Goal: Task Accomplishment & Management: Manage account settings

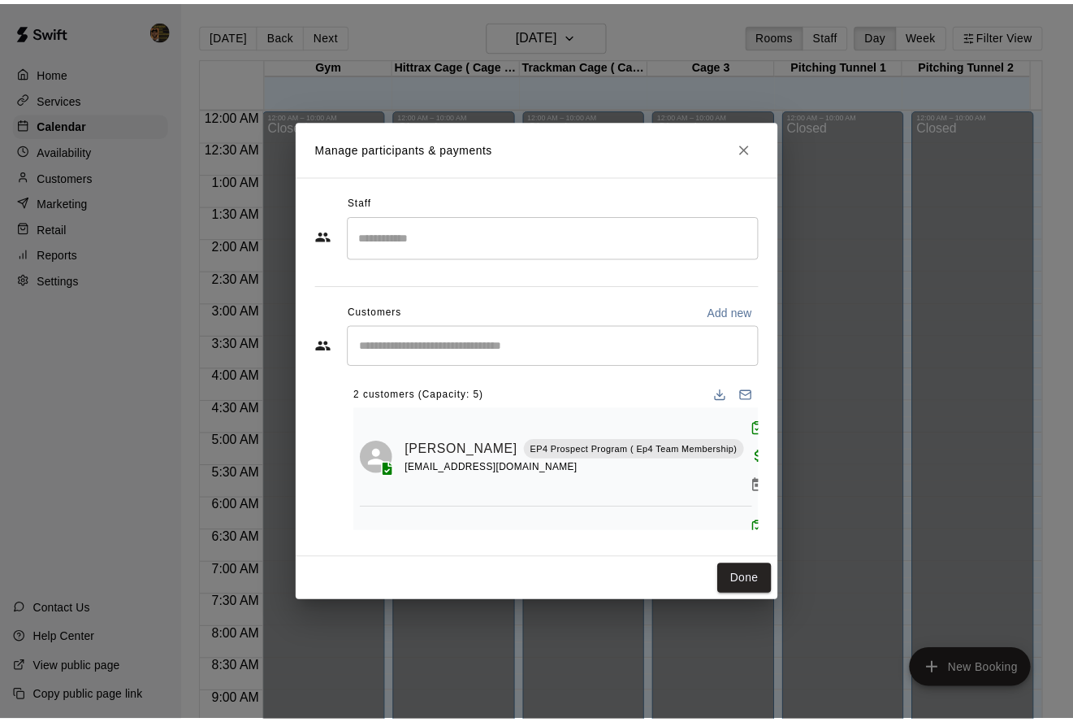
scroll to position [29, 0]
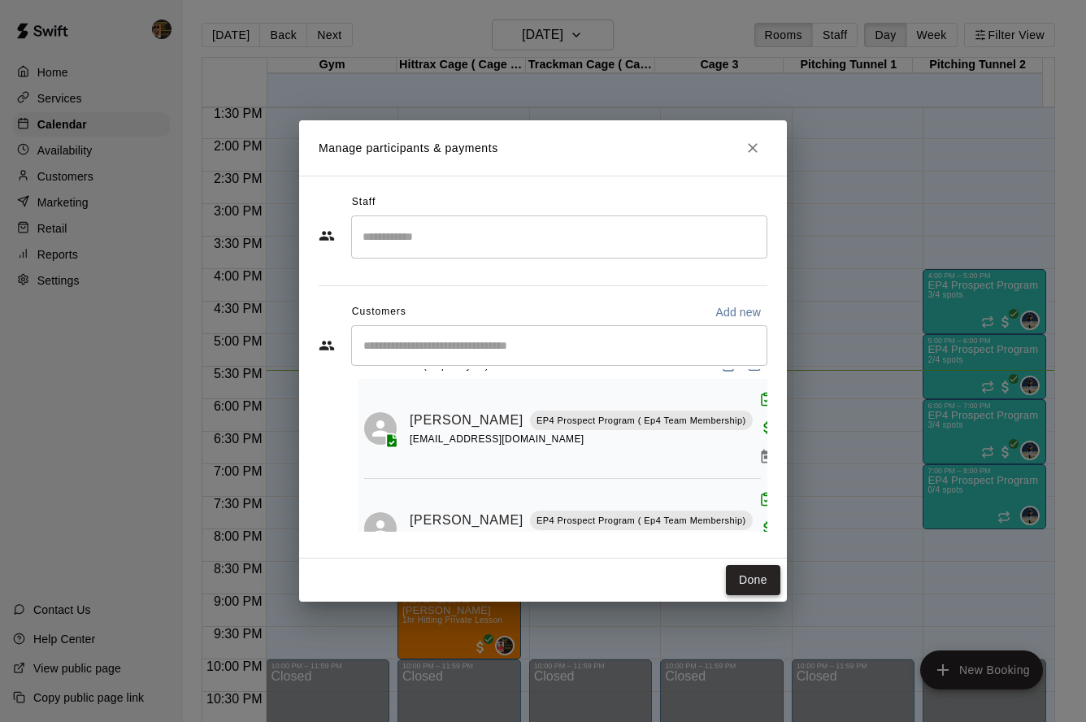
click at [762, 585] on button "Done" at bounding box center [753, 580] width 54 height 30
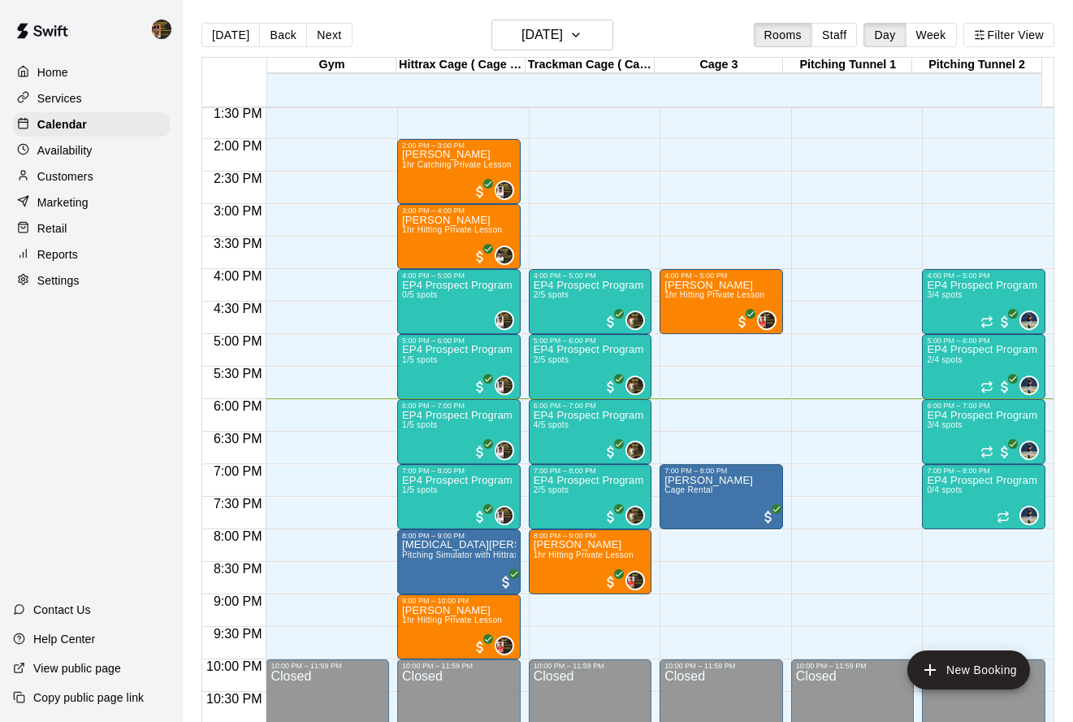
scroll to position [879, 0]
click at [78, 184] on p "Customers" at bounding box center [65, 176] width 56 height 16
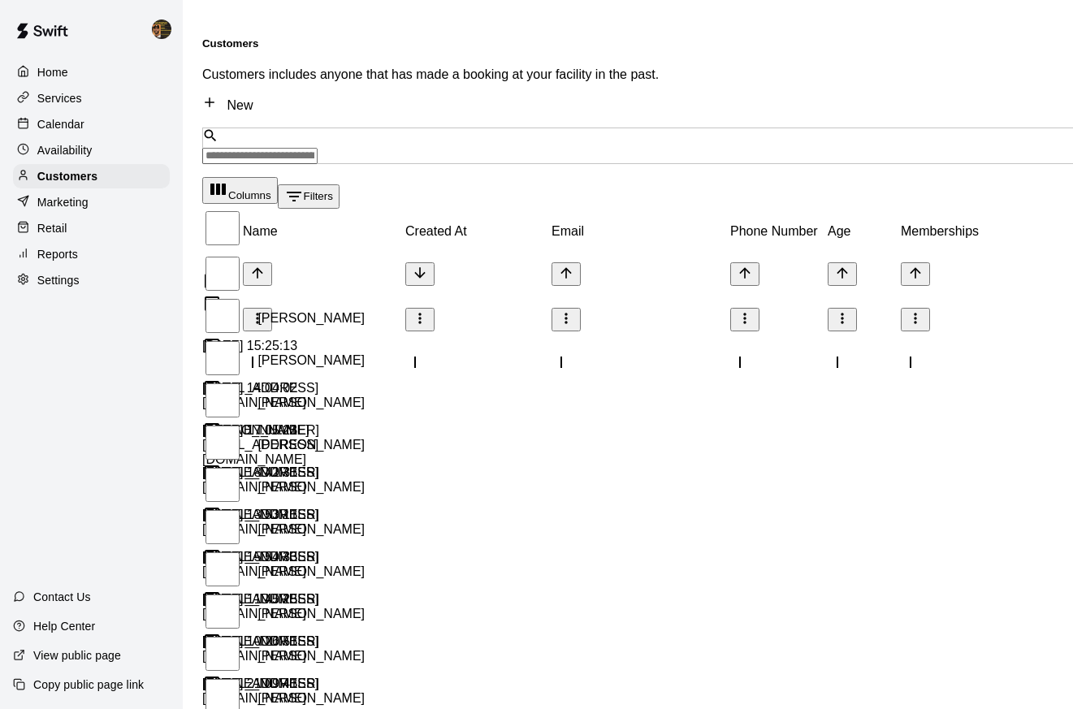
click at [318, 148] on input "Search customers by name or email" at bounding box center [259, 156] width 115 height 16
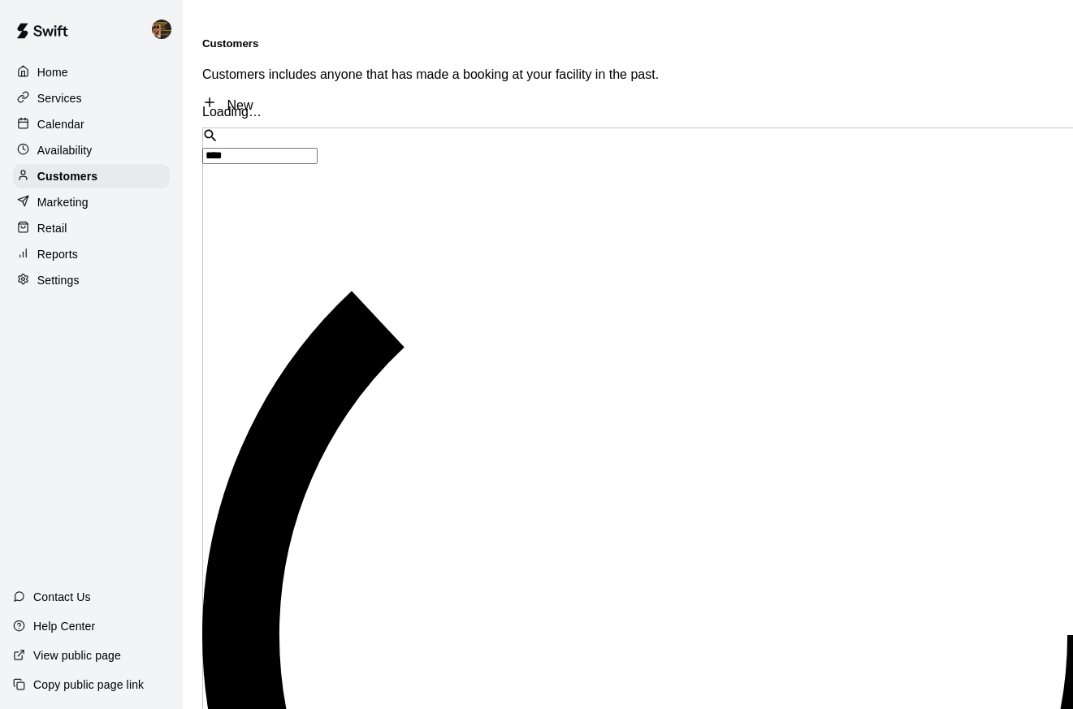
type input "*****"
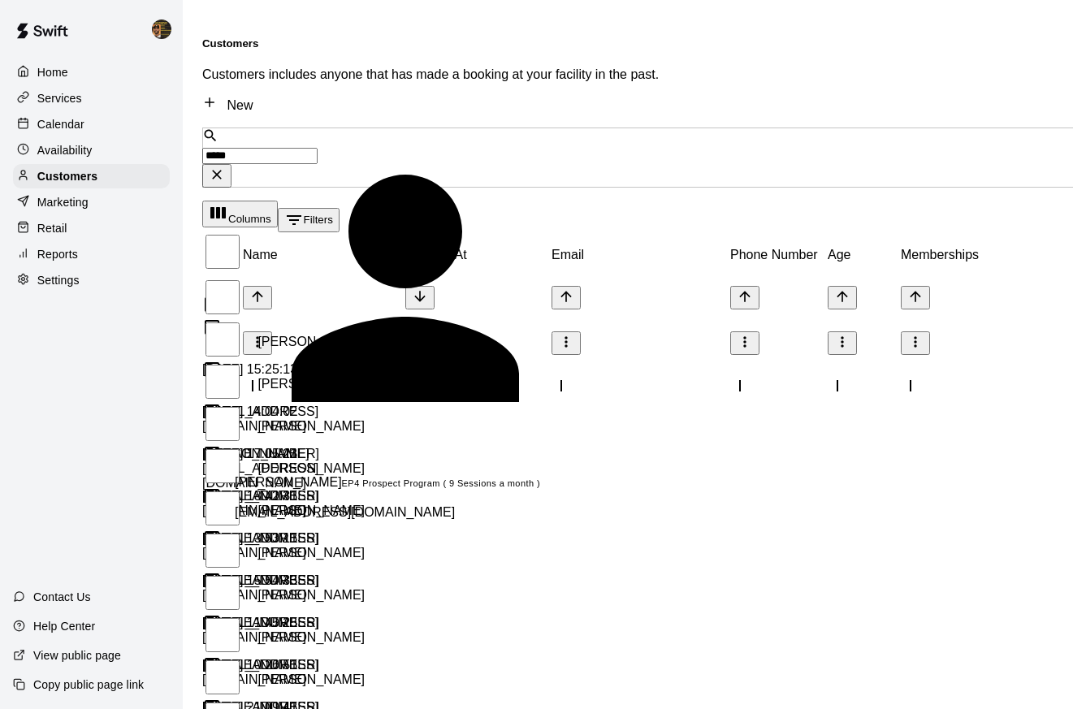
click at [492, 462] on div "Patchett Grant EP4 Prospect Program ( 9 Sessions a month ) rachigrant1@gmail.com" at bounding box center [388, 491] width 306 height 58
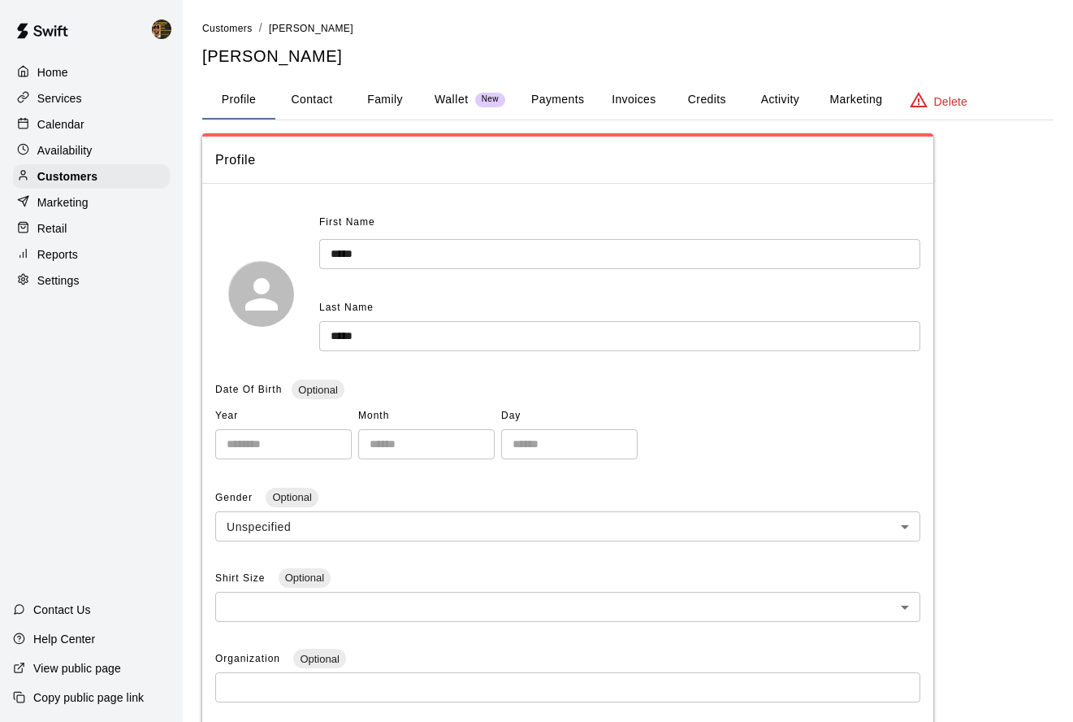
click at [789, 105] on button "Activity" at bounding box center [780, 99] width 73 height 39
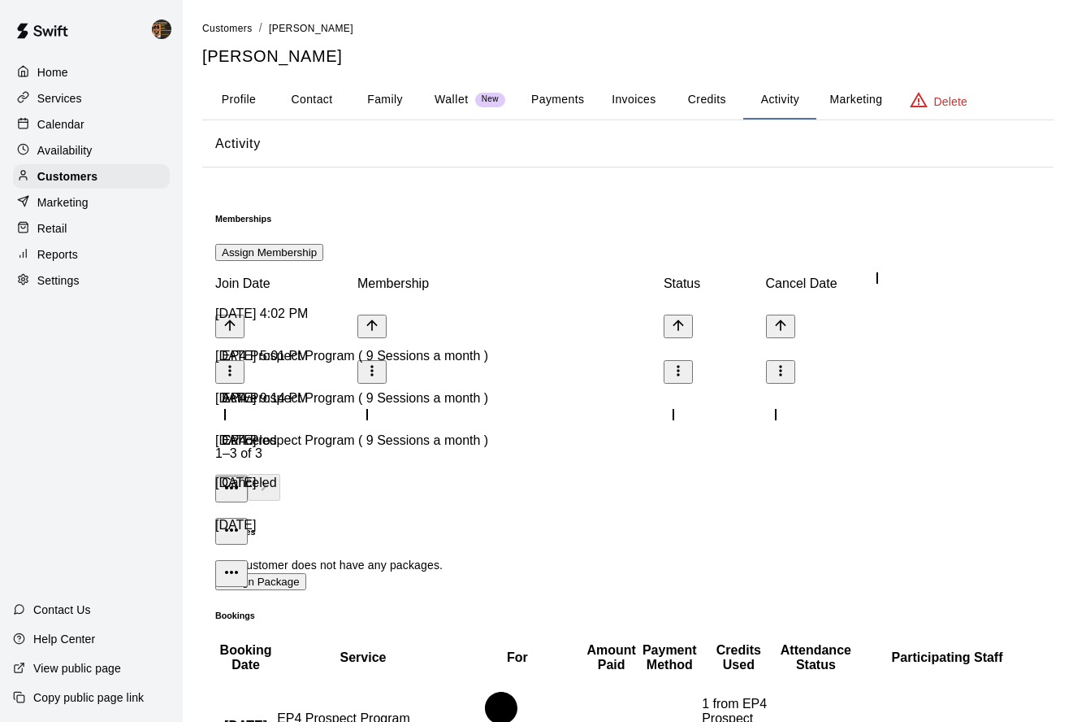
click at [702, 89] on button "Credits" at bounding box center [706, 99] width 73 height 39
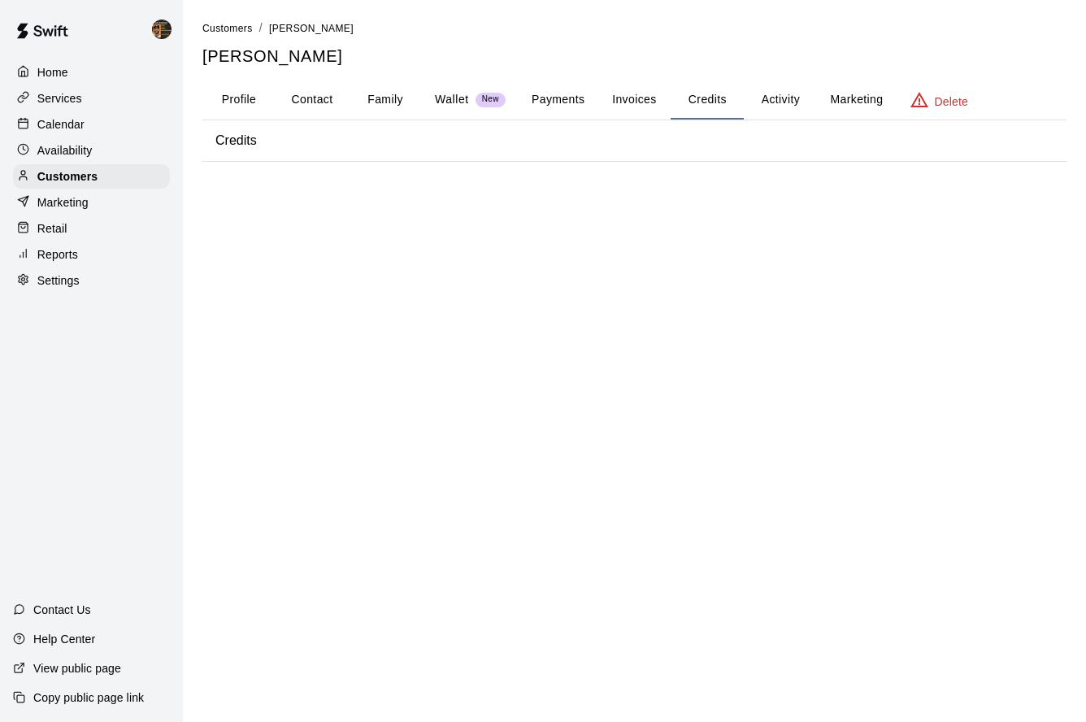
click at [651, 102] on button "Invoices" at bounding box center [633, 99] width 73 height 39
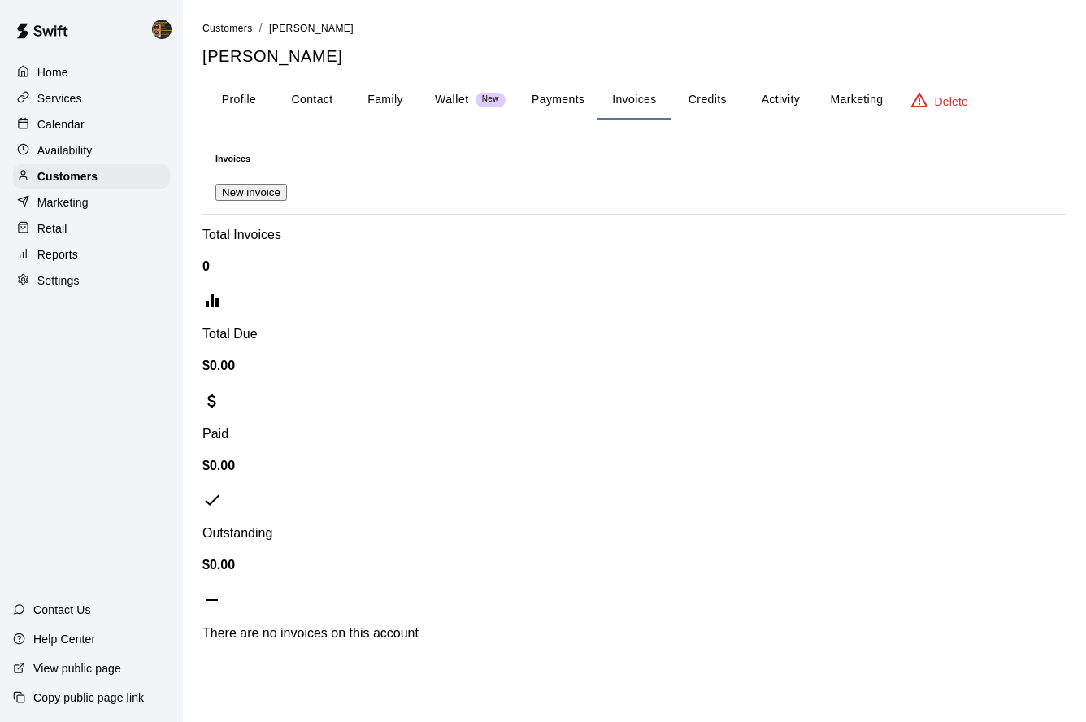
click at [547, 111] on button "Payments" at bounding box center [557, 99] width 79 height 39
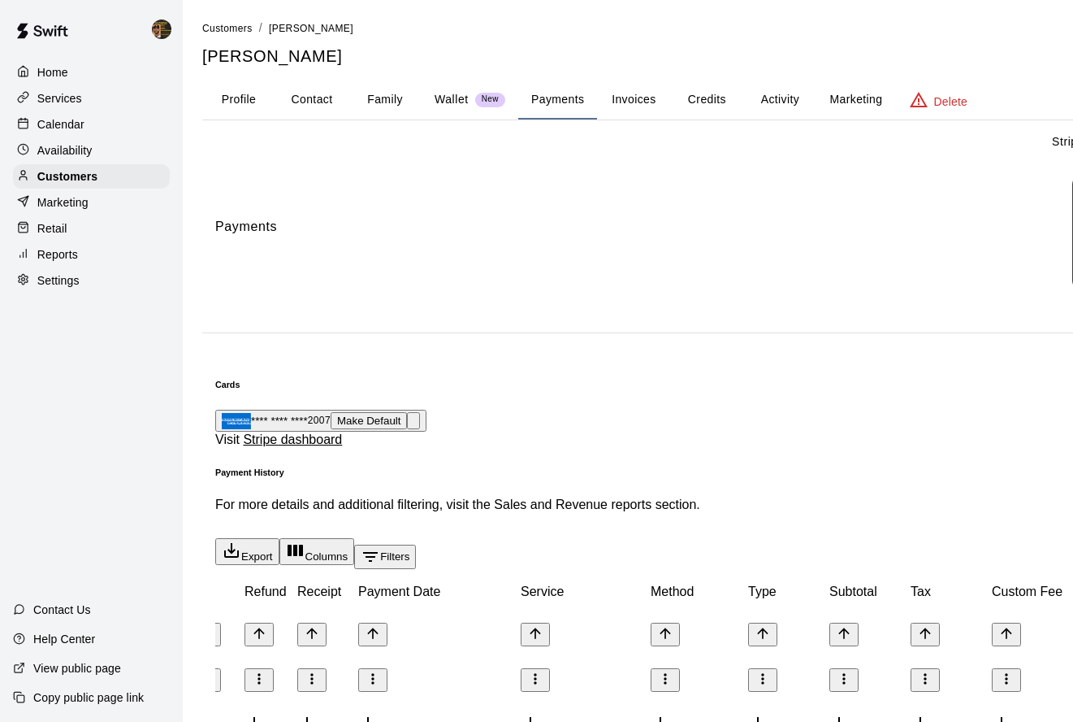
scroll to position [249, 43]
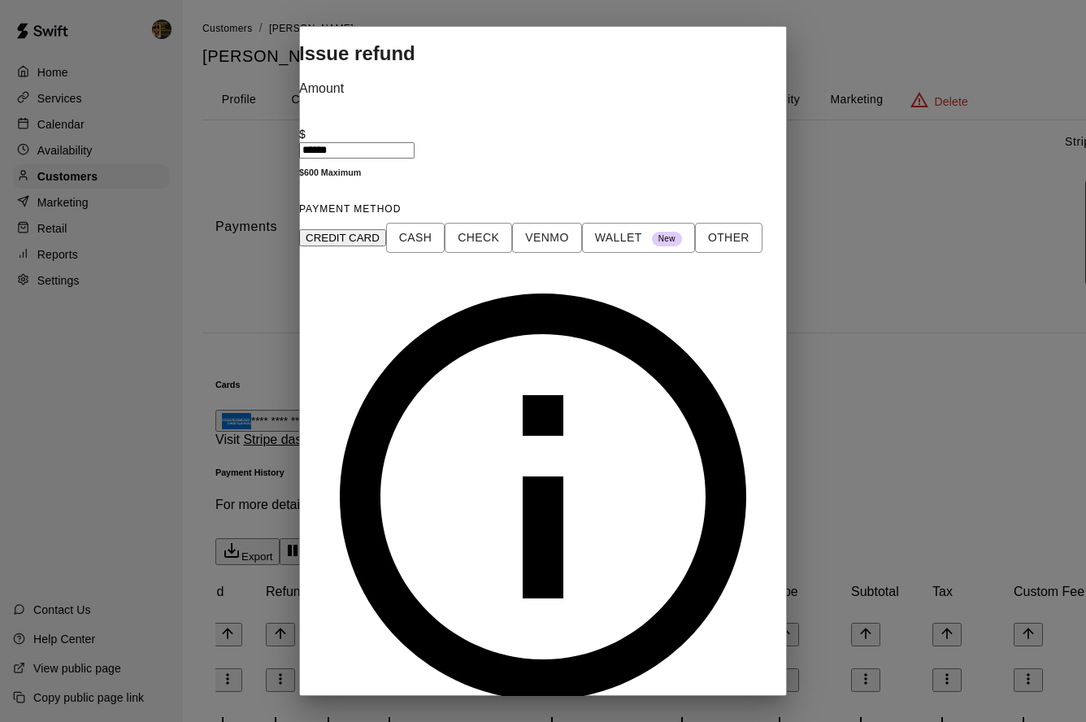
click at [414, 158] on input "******" at bounding box center [356, 150] width 115 height 16
type input "*****"
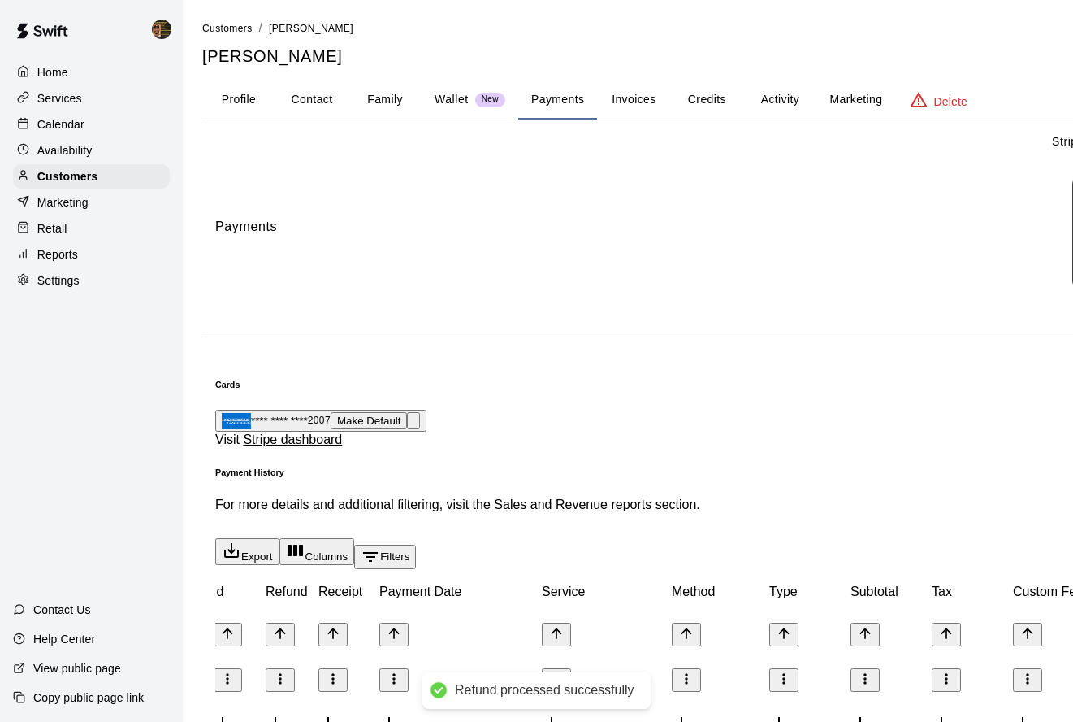
scroll to position [291, 43]
click at [786, 94] on button "Activity" at bounding box center [780, 99] width 73 height 39
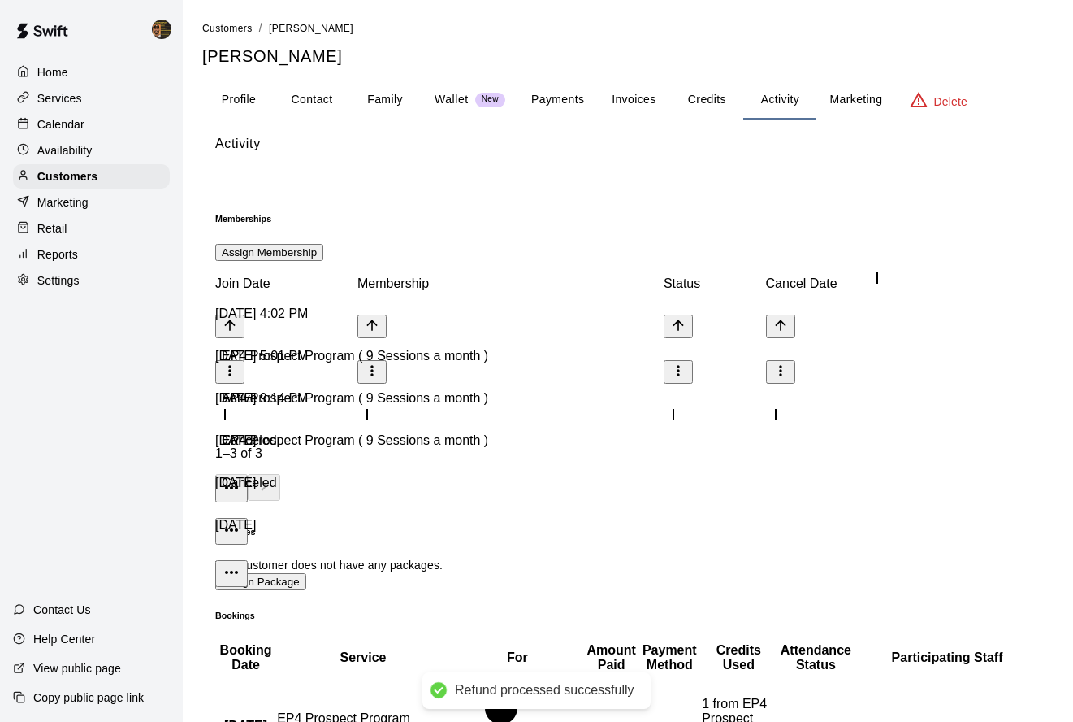
click at [711, 100] on button "Credits" at bounding box center [706, 99] width 73 height 39
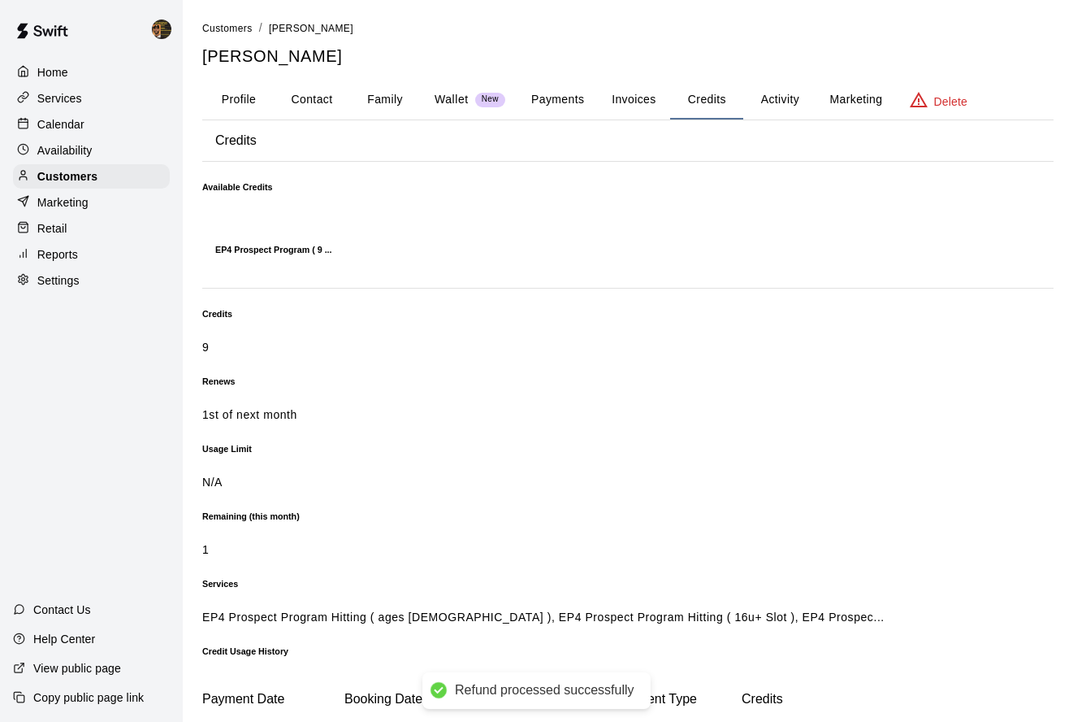
click at [645, 106] on button "Invoices" at bounding box center [633, 99] width 73 height 39
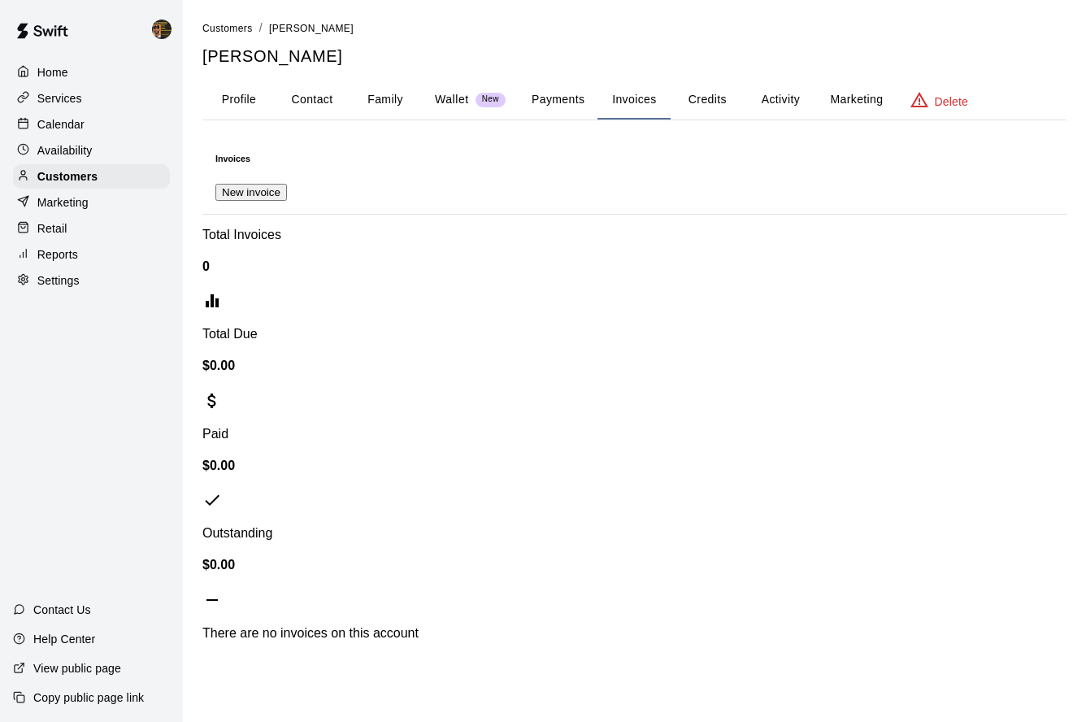
click at [556, 100] on button "Payments" at bounding box center [557, 99] width 79 height 39
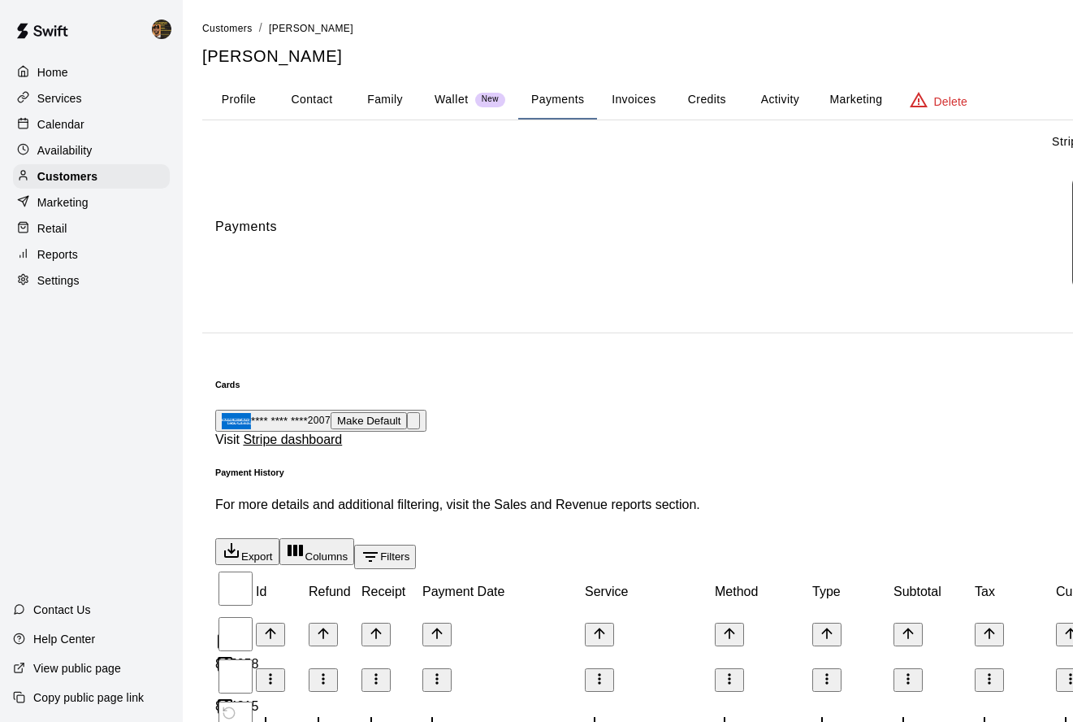
click at [796, 106] on button "Activity" at bounding box center [780, 99] width 73 height 39
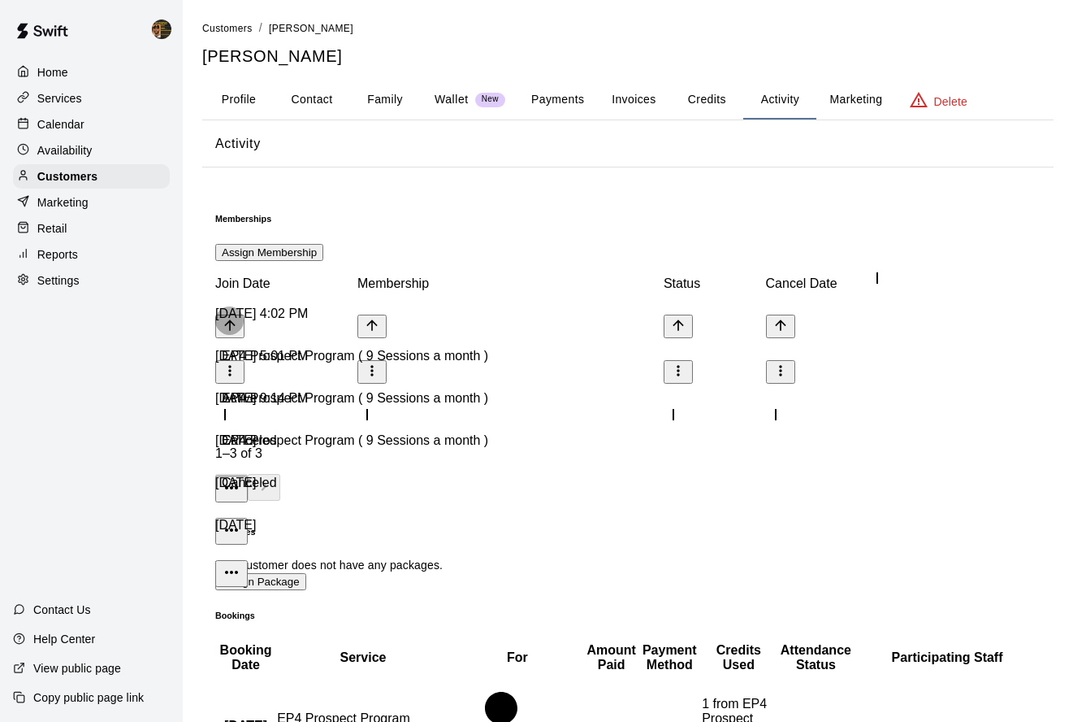
click at [241, 478] on icon "more actions" at bounding box center [232, 488] width 20 height 20
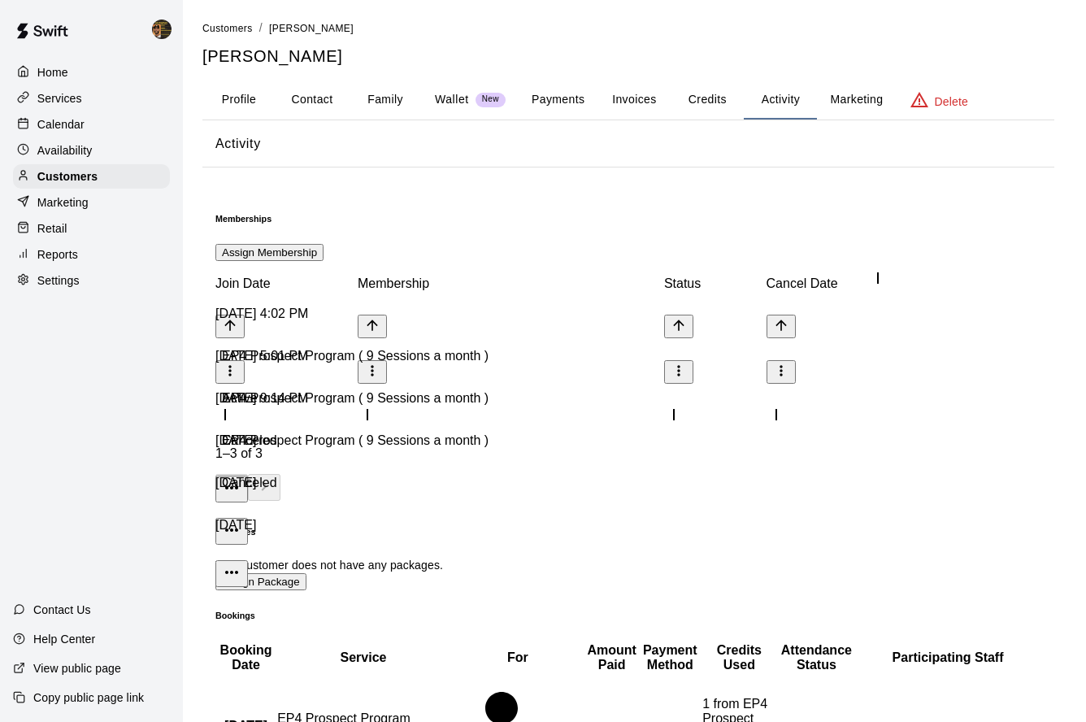
click at [875, 310] on div at bounding box center [543, 361] width 1086 height 722
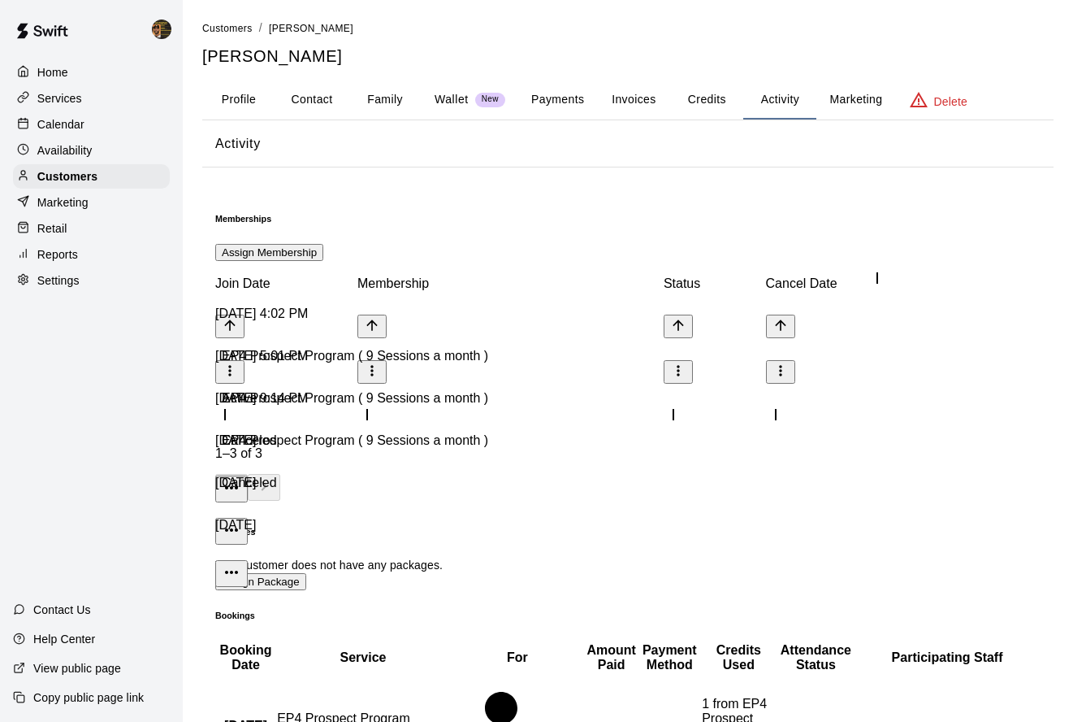
click at [241, 478] on icon "more actions" at bounding box center [232, 488] width 20 height 20
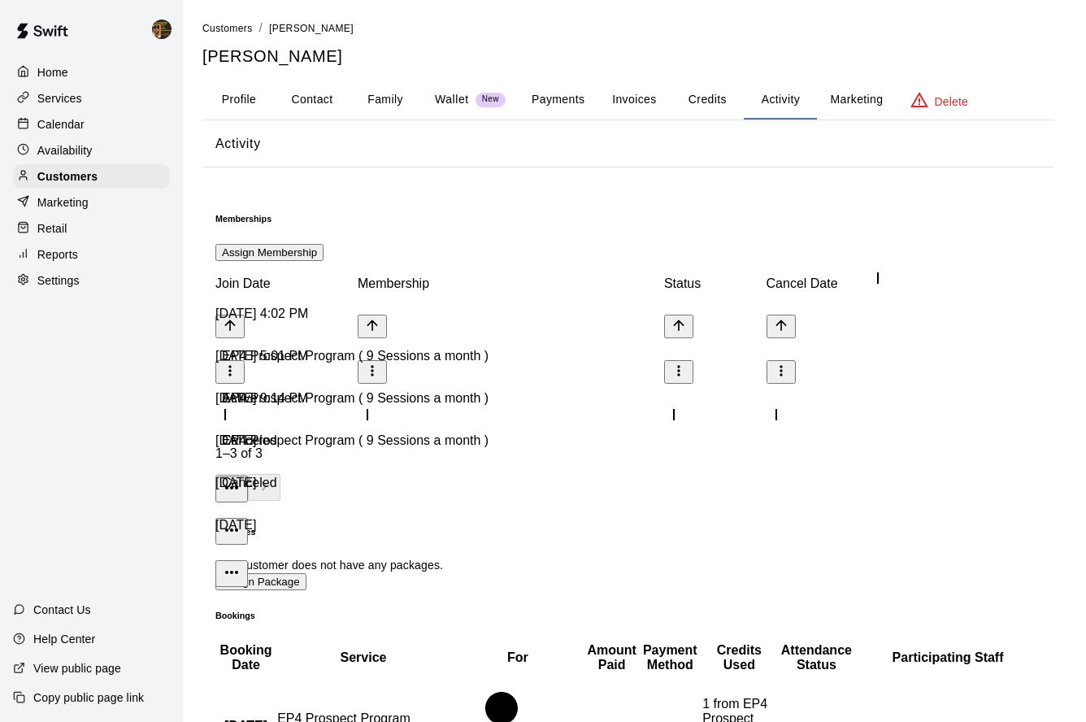
click at [661, 539] on div at bounding box center [543, 361] width 1086 height 722
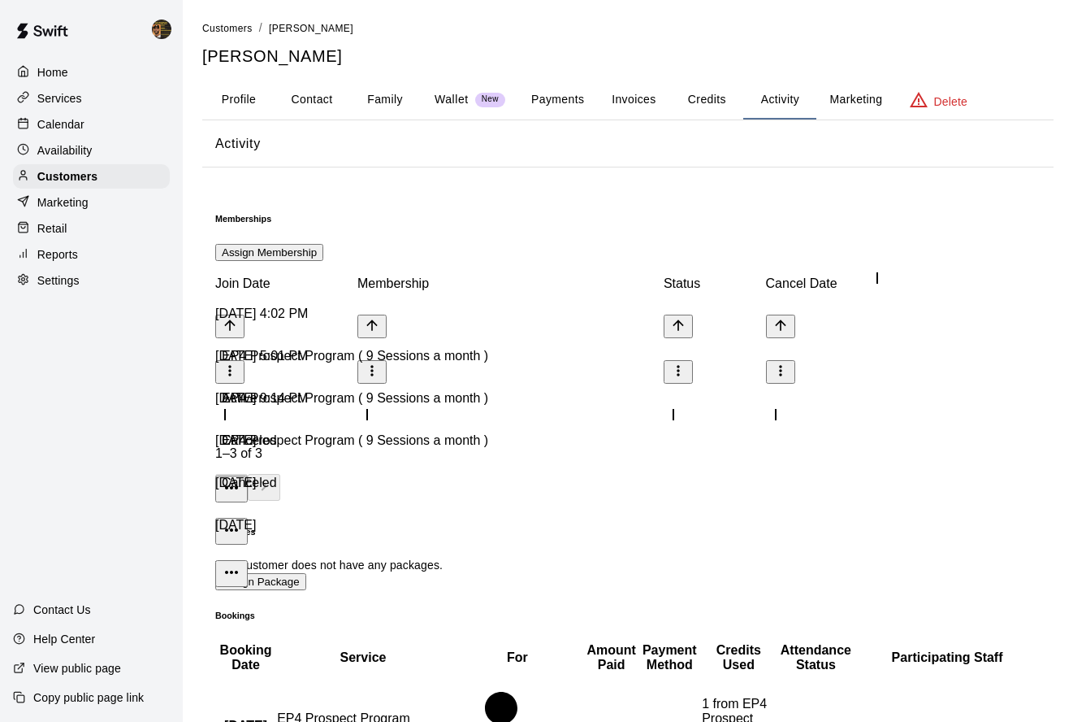
drag, startPoint x: 541, startPoint y: 103, endPoint x: 555, endPoint y: 111, distance: 15.6
click at [541, 103] on button "Payments" at bounding box center [557, 99] width 79 height 39
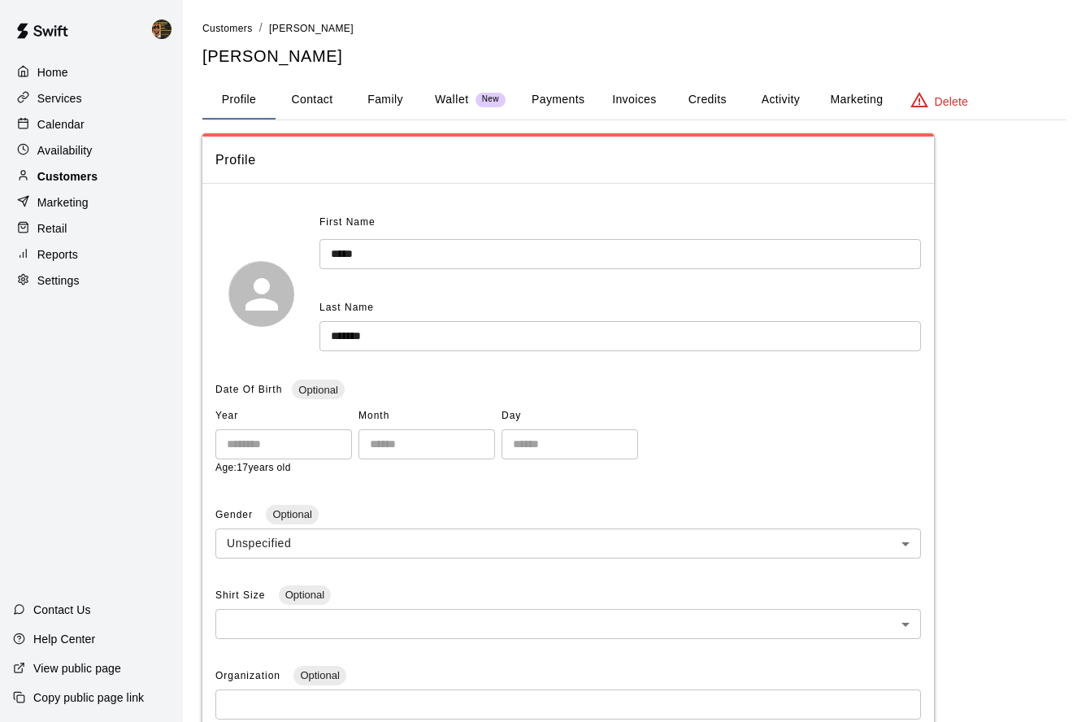
click at [105, 168] on div "Customers" at bounding box center [91, 176] width 157 height 24
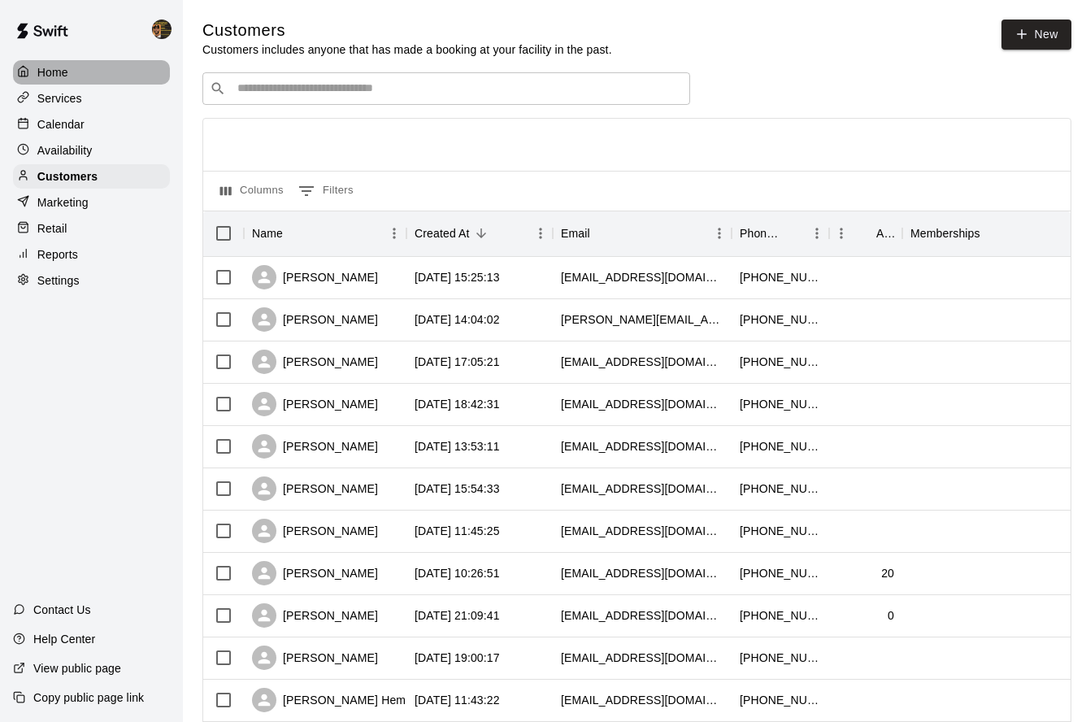
click at [99, 81] on div "Home" at bounding box center [91, 72] width 157 height 24
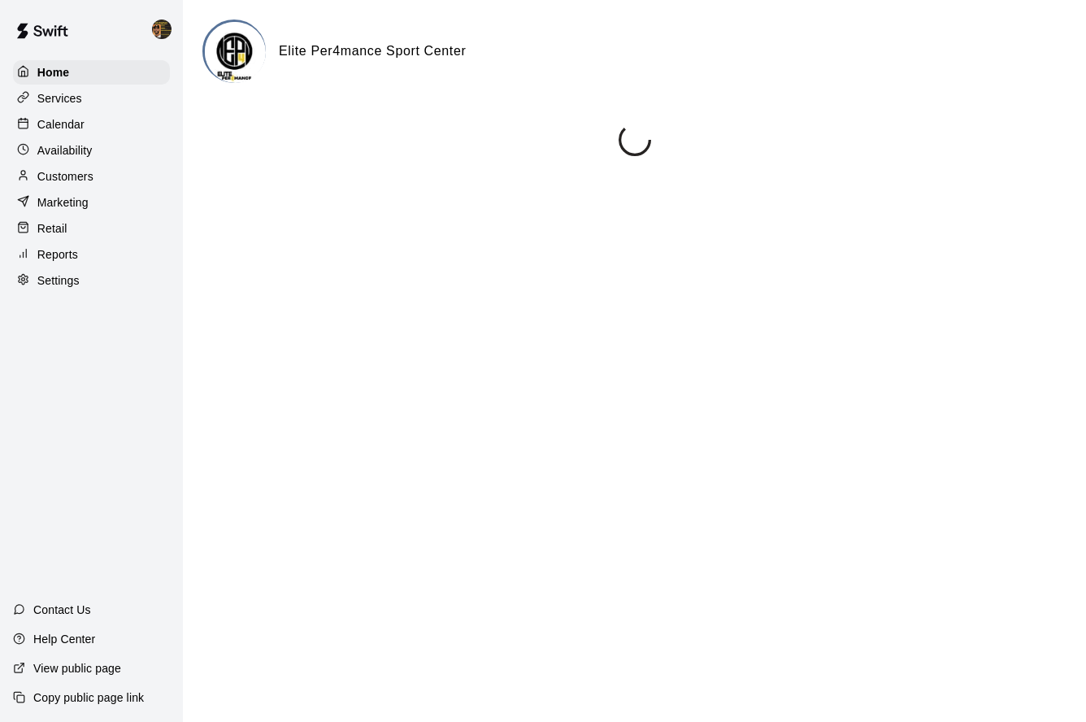
click at [94, 100] on div "Services" at bounding box center [91, 98] width 157 height 24
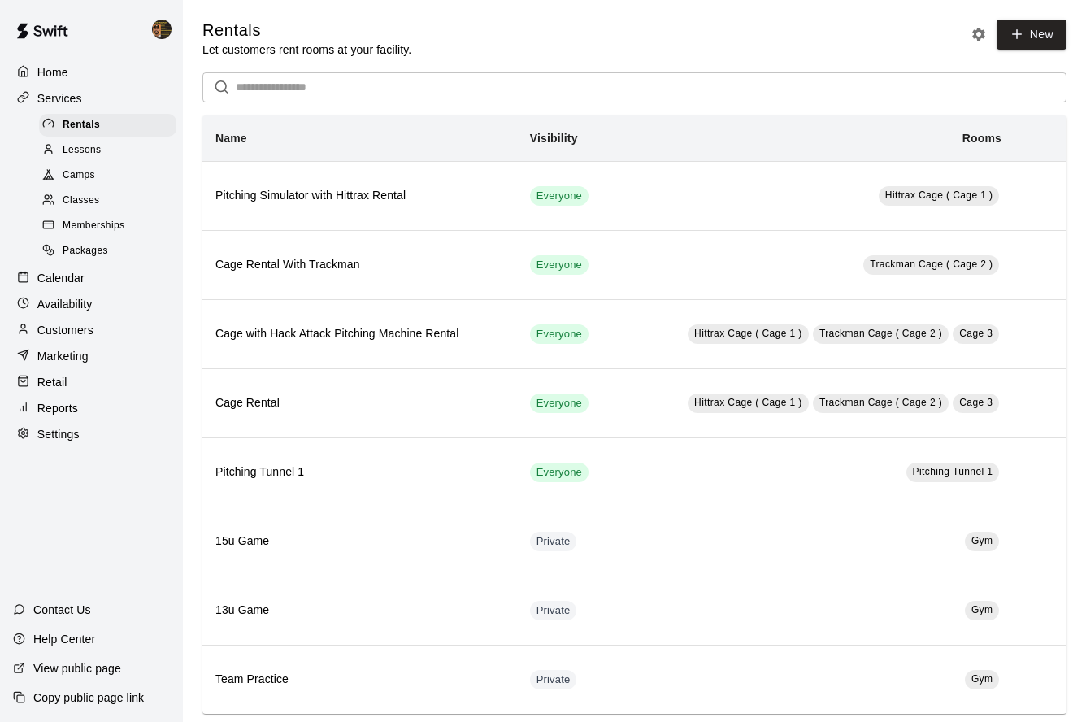
click at [90, 283] on div "Calendar" at bounding box center [91, 278] width 157 height 24
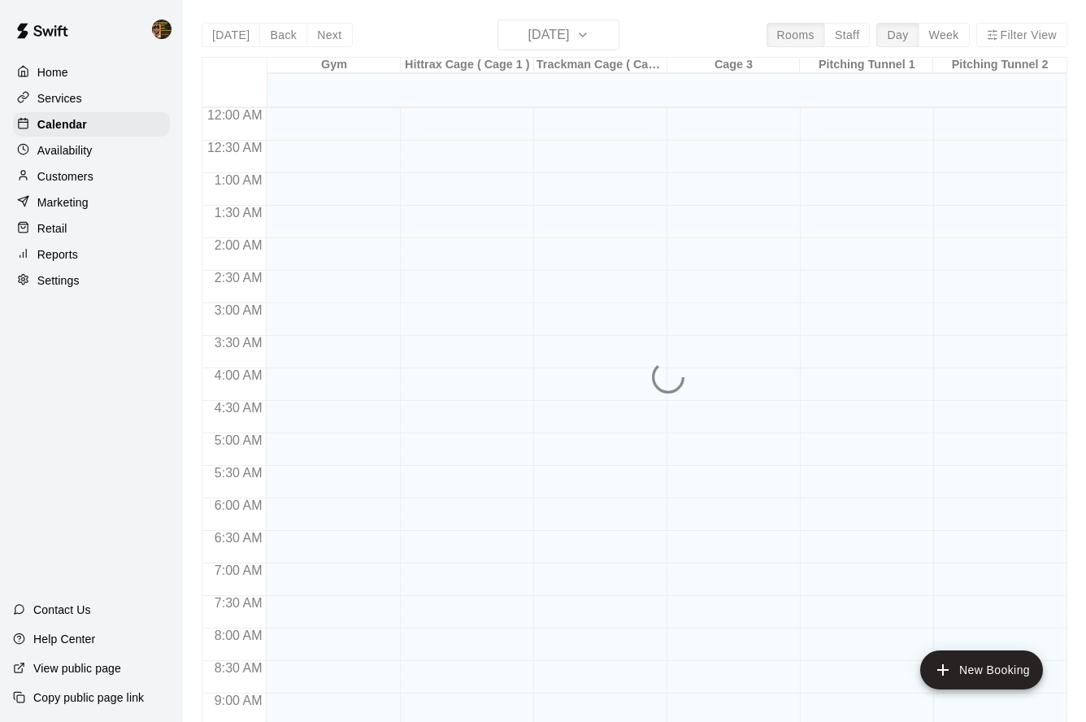
scroll to position [879, 0]
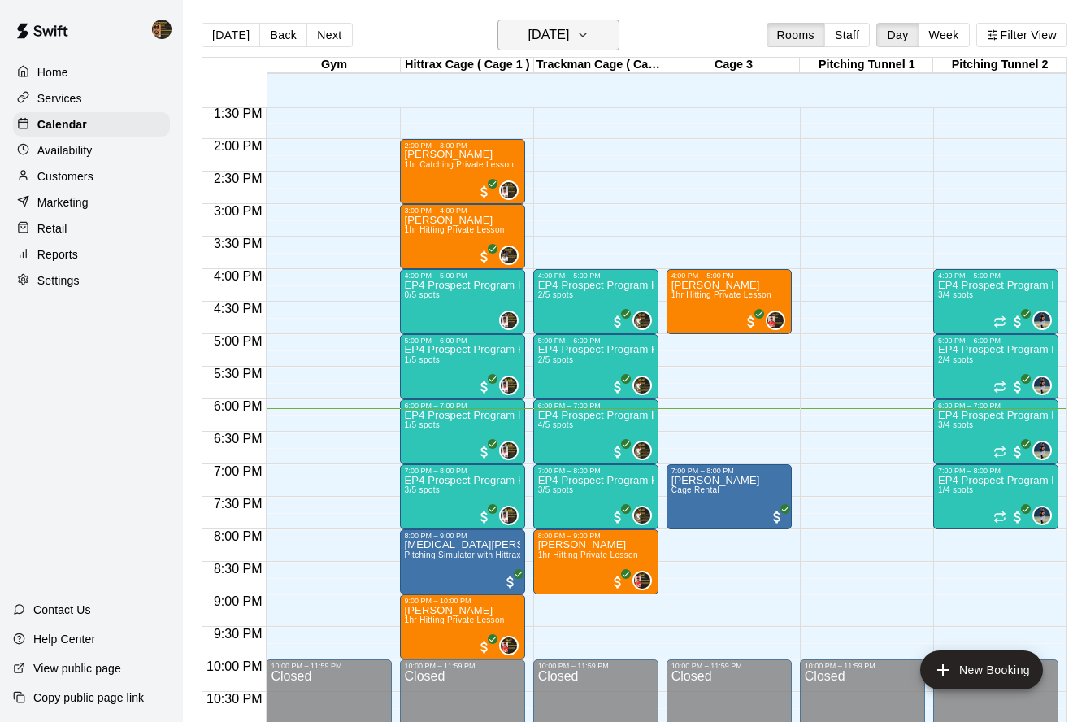
click at [569, 28] on h6 "[DATE]" at bounding box center [547, 35] width 41 height 23
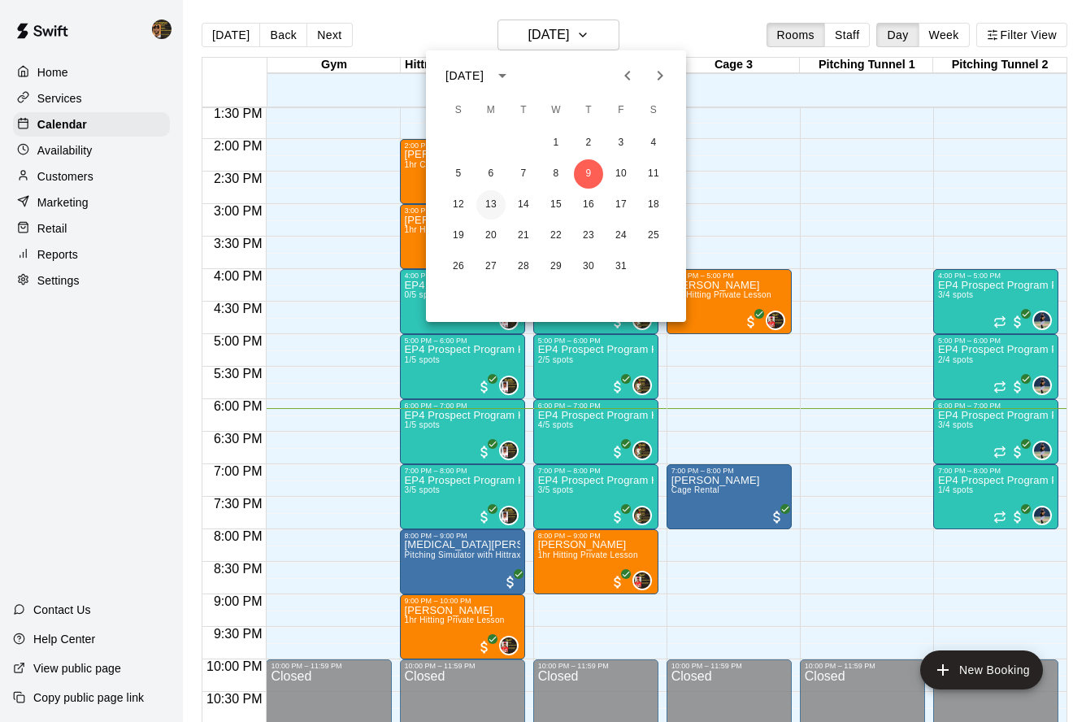
click at [492, 197] on button "13" at bounding box center [490, 204] width 29 height 29
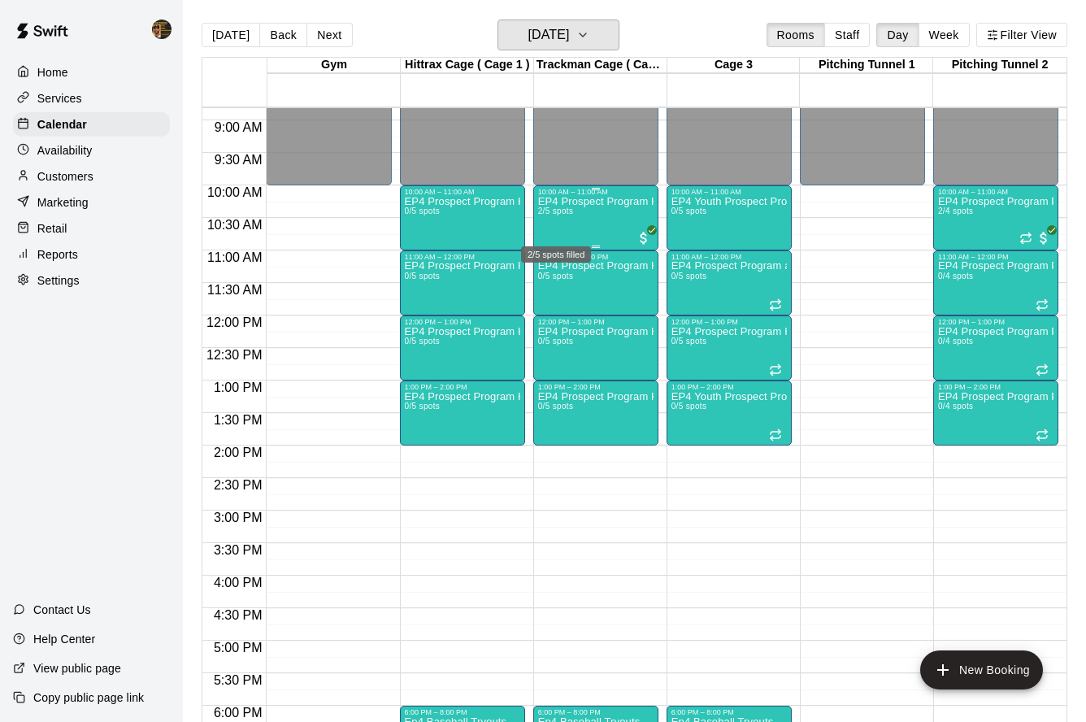
scroll to position [595, 0]
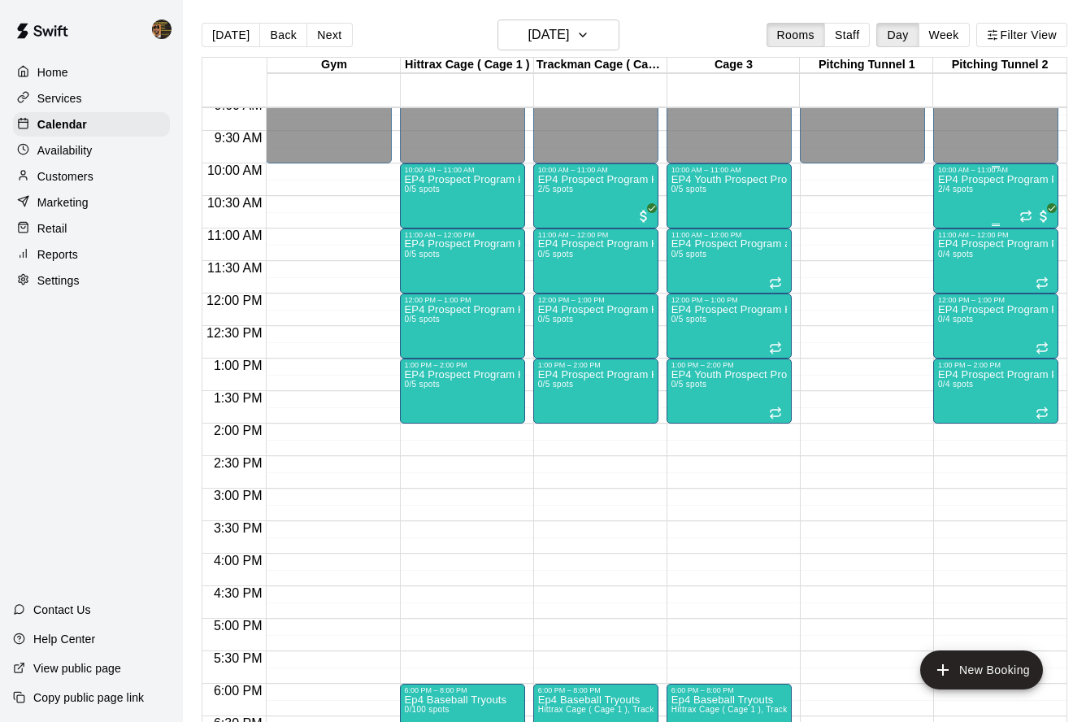
click at [1004, 180] on p "EP4 Prospect Program Pitching (Ages [DEMOGRAPHIC_DATA]+ )" at bounding box center [995, 180] width 115 height 0
click at [965, 230] on button "edit" at bounding box center [954, 235] width 33 height 32
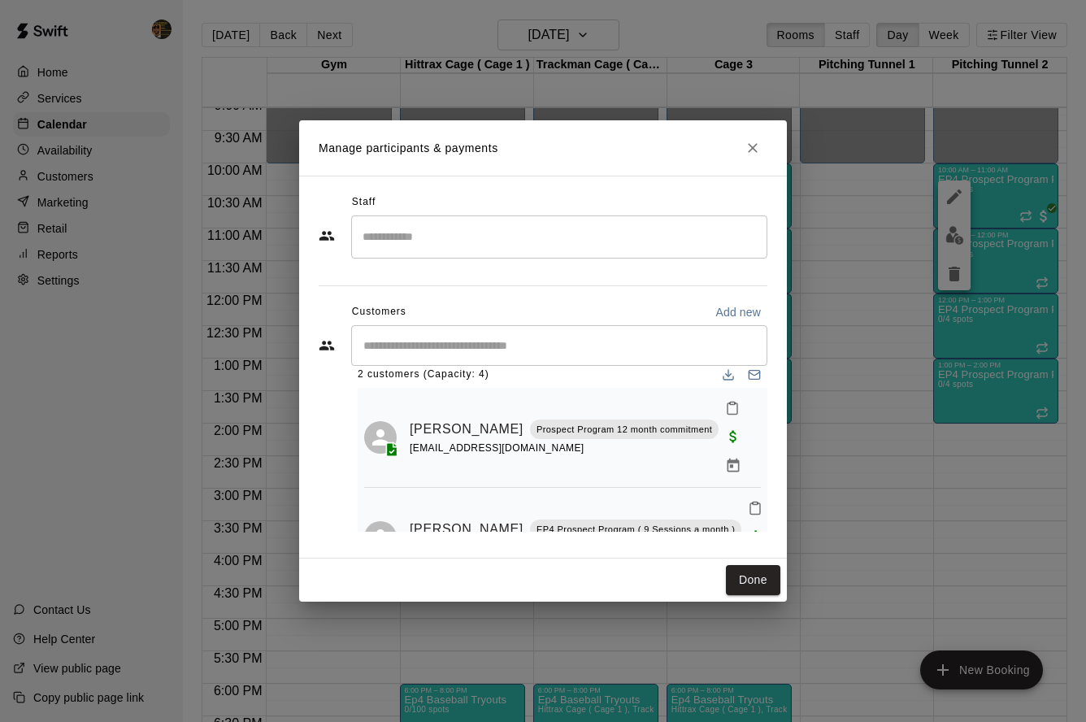
scroll to position [29, 0]
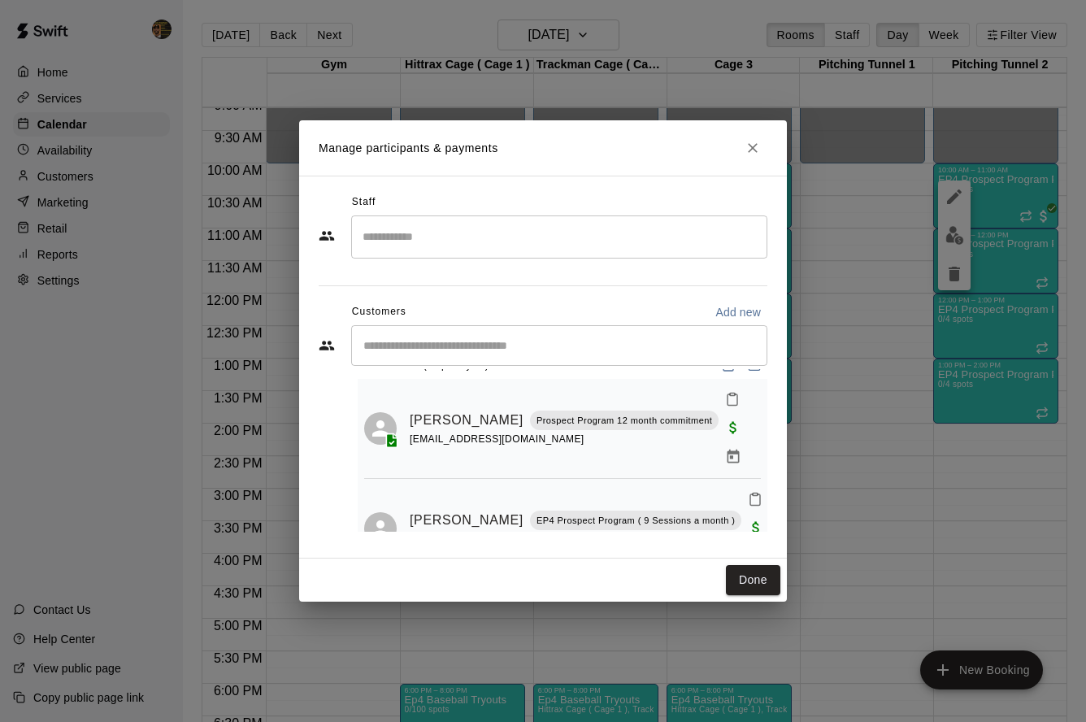
click at [477, 360] on div "​" at bounding box center [559, 345] width 416 height 41
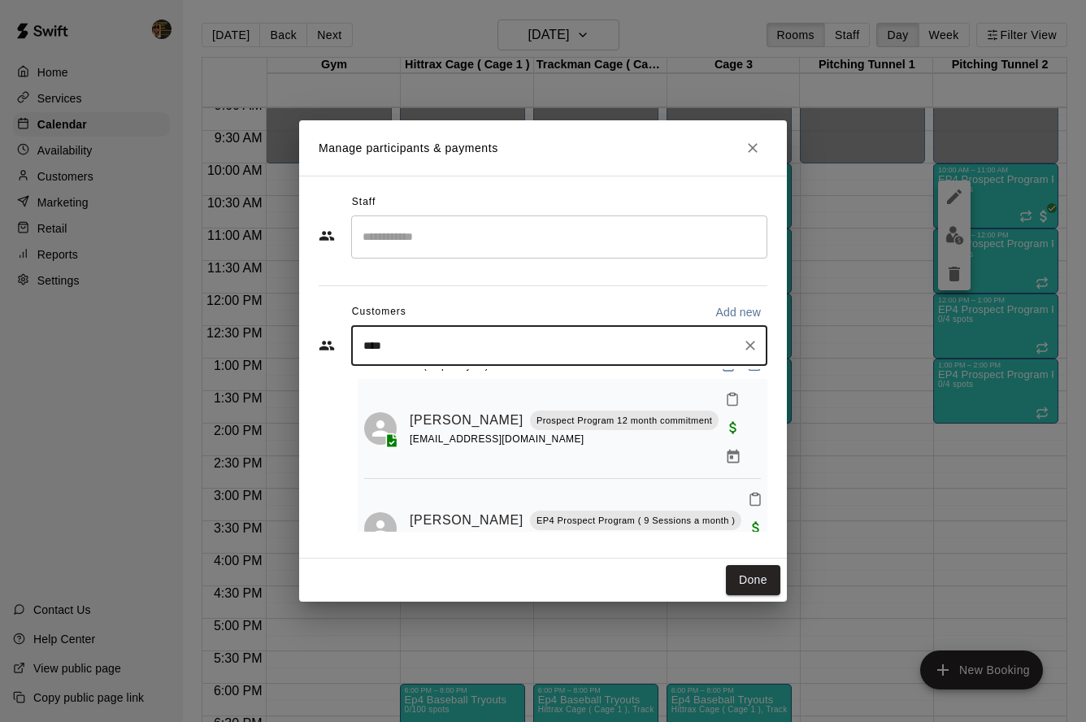
type input "****"
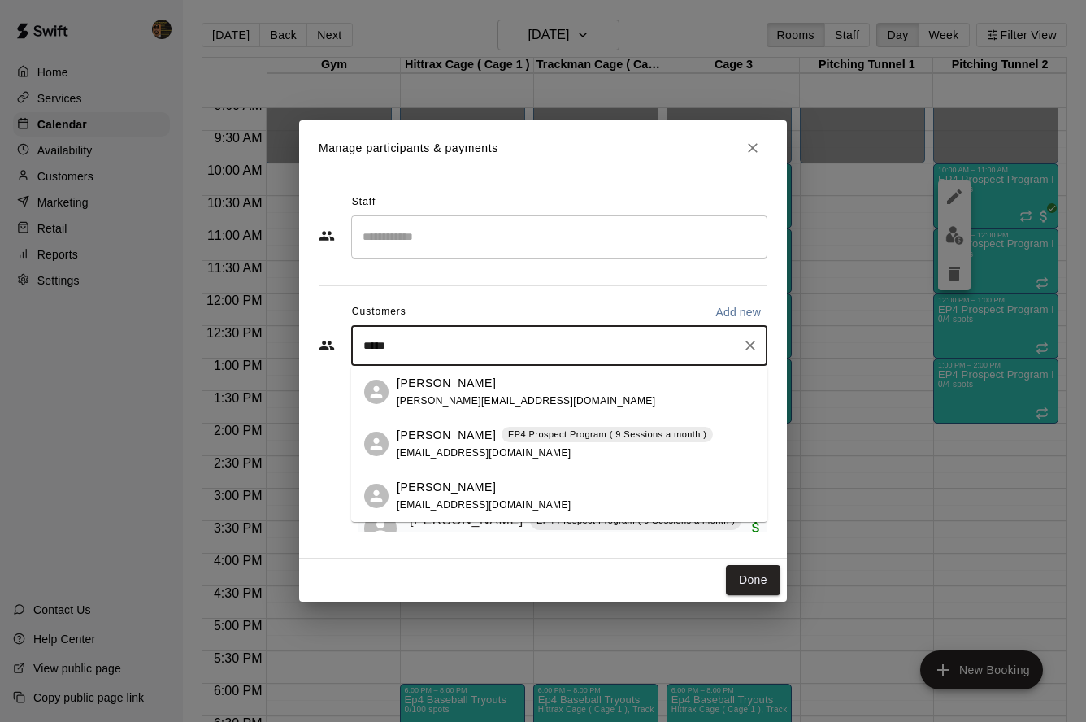
click at [531, 402] on span "[PERSON_NAME][EMAIL_ADDRESS][DOMAIN_NAME]" at bounding box center [526, 400] width 258 height 11
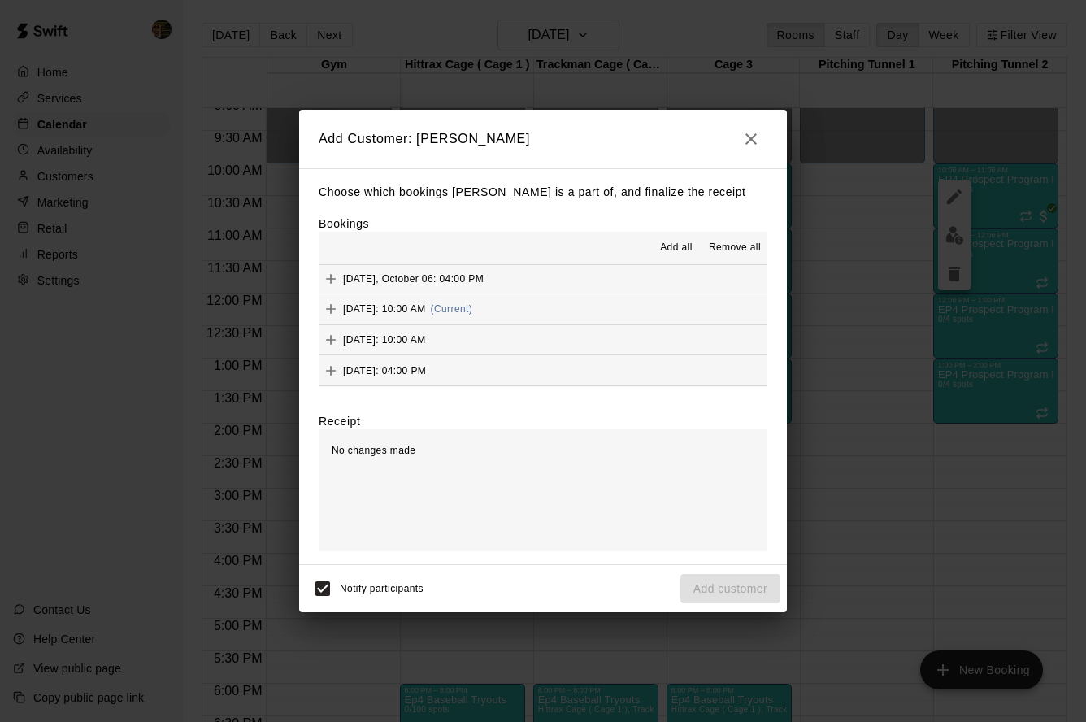
scroll to position [127, 0]
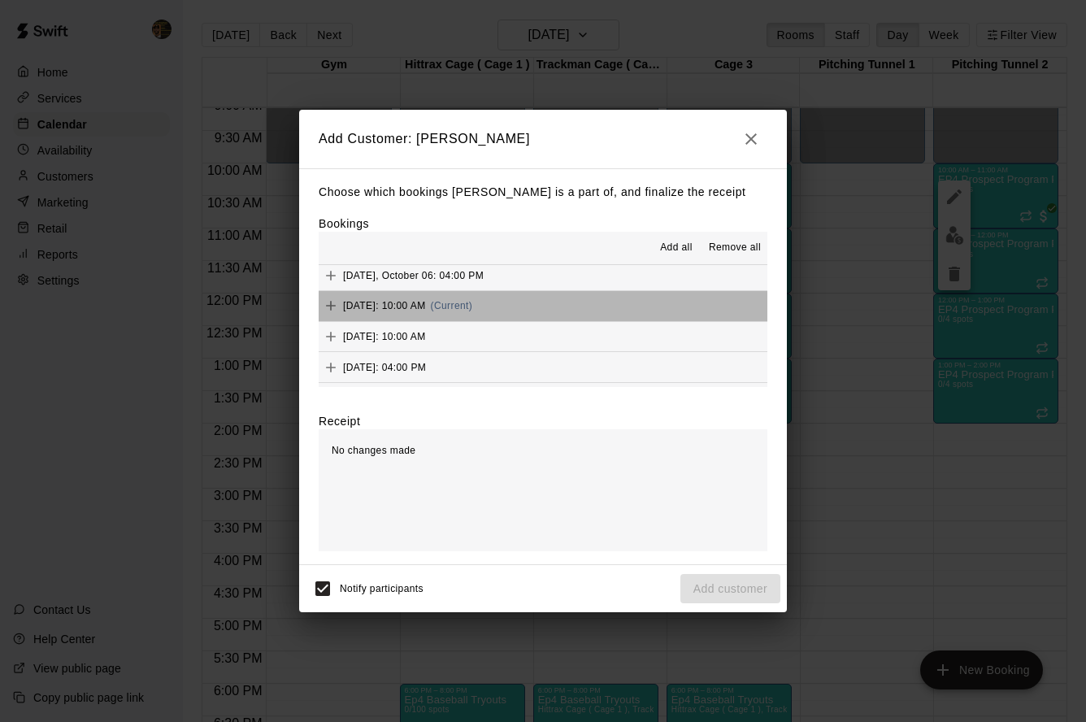
click at [426, 301] on span "[DATE]: 10:00 AM" at bounding box center [384, 305] width 83 height 11
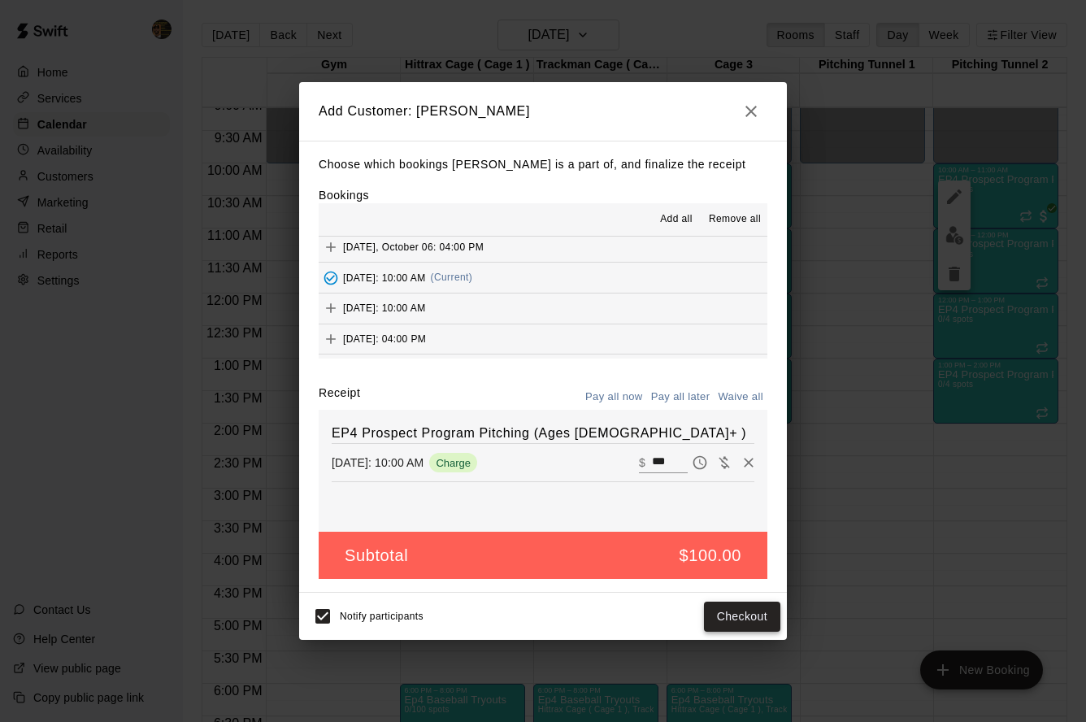
click at [735, 609] on button "Checkout" at bounding box center [742, 616] width 76 height 30
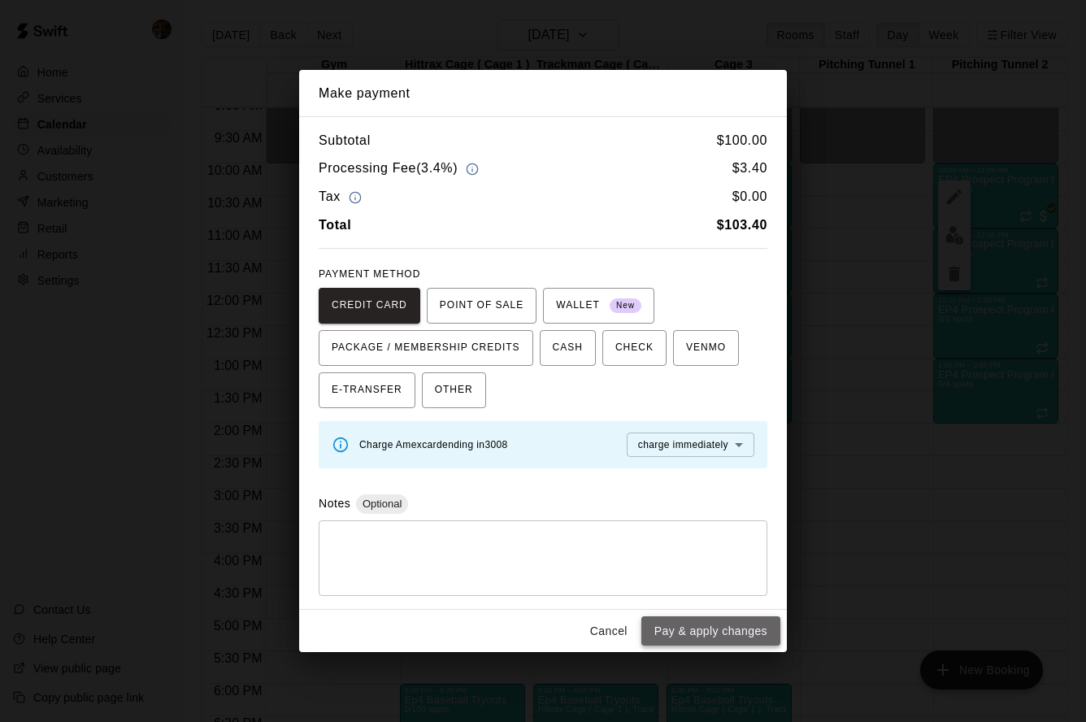
click at [728, 635] on button "Pay & apply changes" at bounding box center [710, 631] width 139 height 30
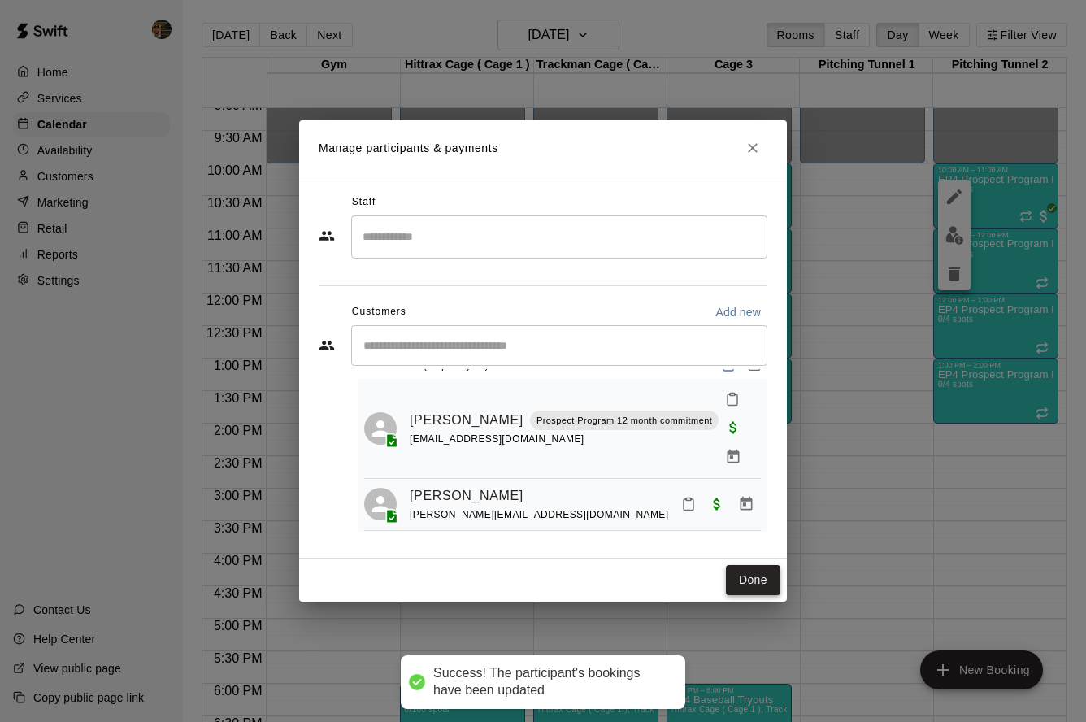
click at [750, 586] on button "Done" at bounding box center [753, 580] width 54 height 30
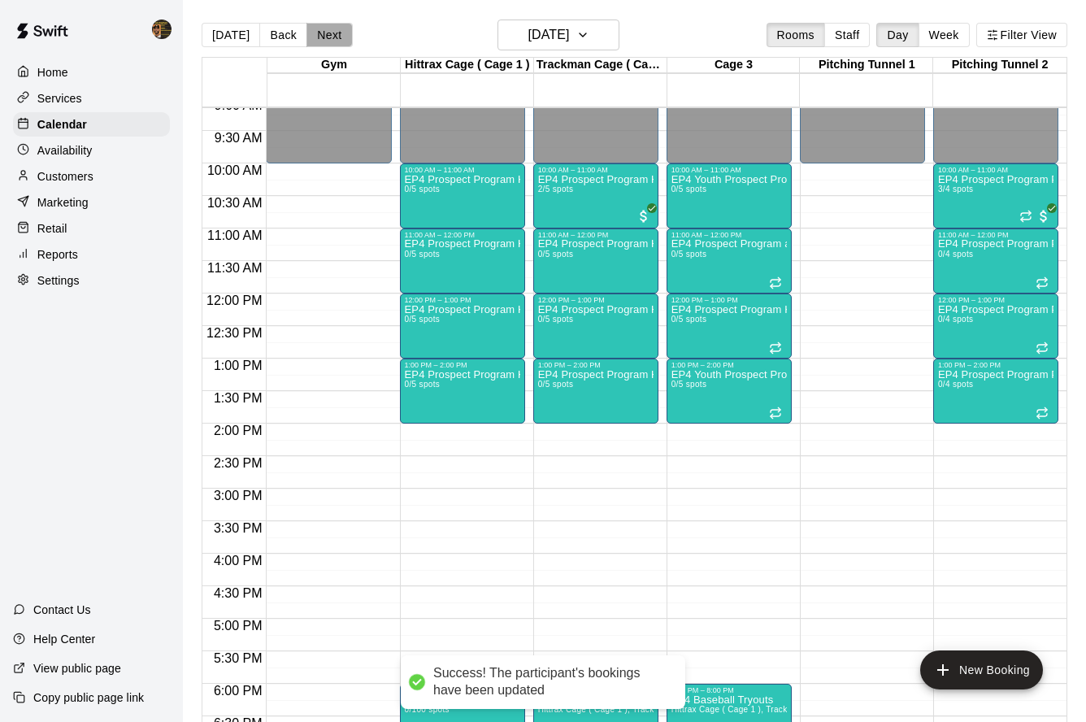
click at [324, 42] on button "Next" at bounding box center [329, 35] width 46 height 24
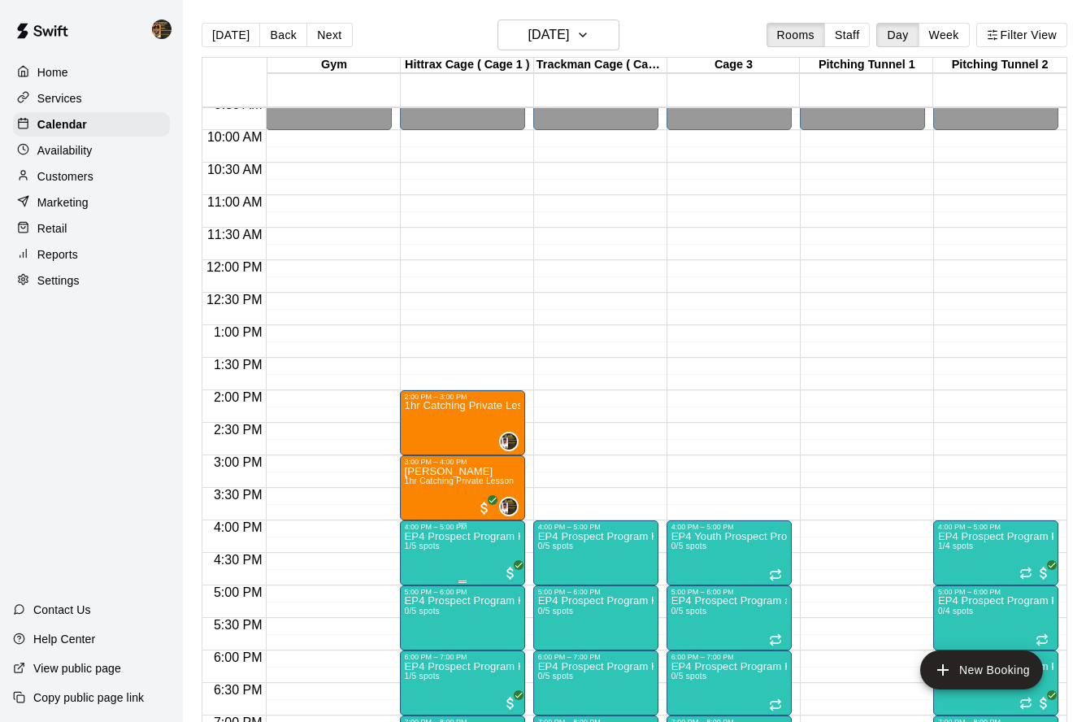
scroll to position [631, 0]
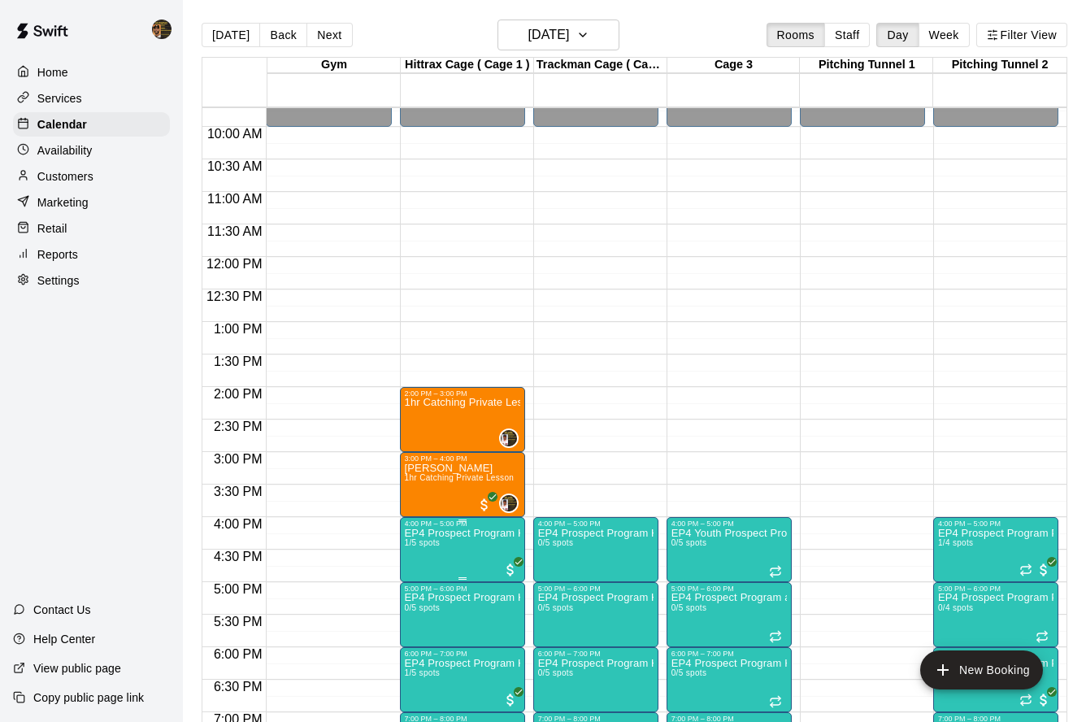
click at [419, 590] on img "edit" at bounding box center [421, 583] width 19 height 19
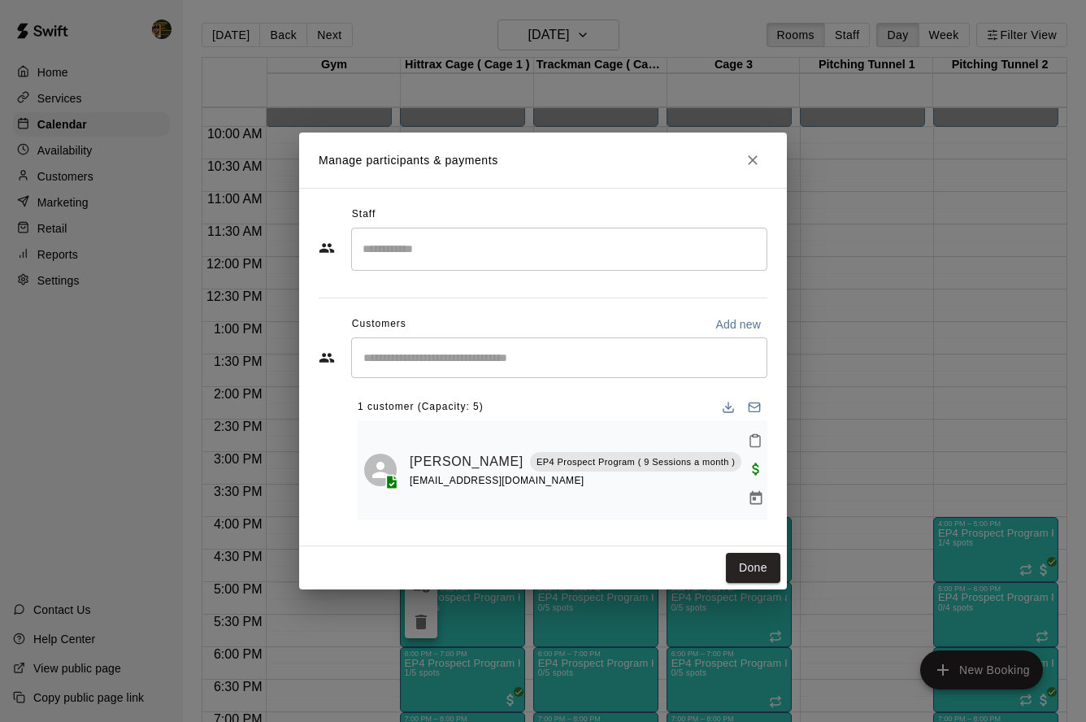
click at [475, 366] on input "Start typing to search customers..." at bounding box center [558, 357] width 401 height 16
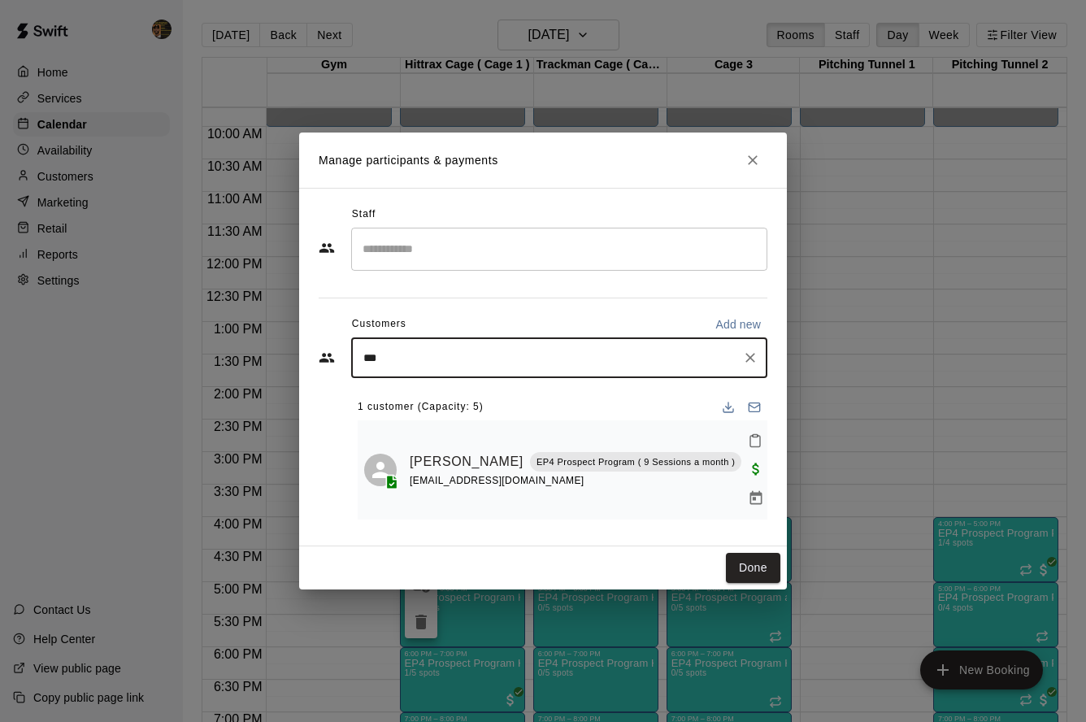
type input "****"
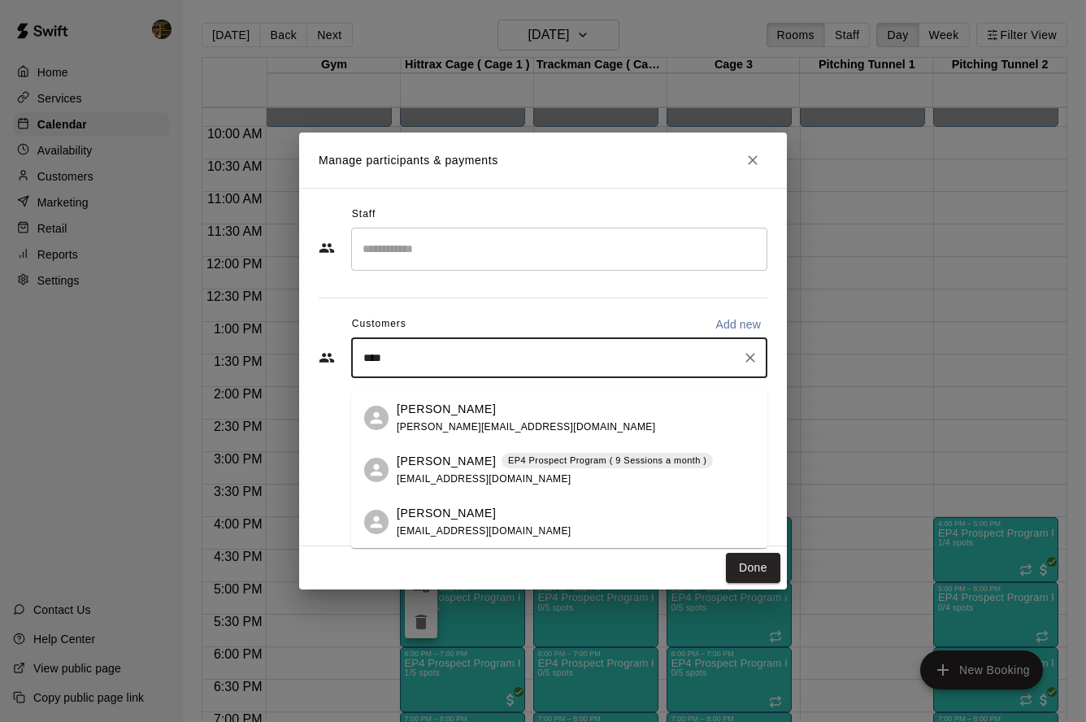
click at [449, 410] on p "[PERSON_NAME]" at bounding box center [446, 409] width 99 height 17
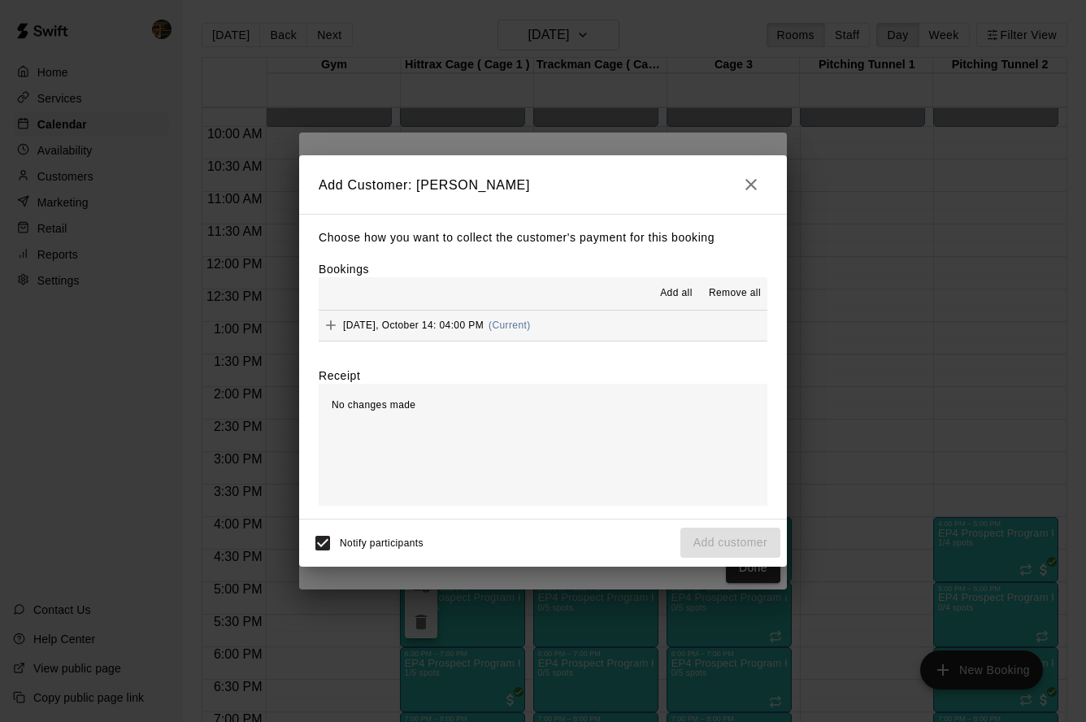
click at [470, 335] on div "[DATE], October 14: 04:00 PM (Current)" at bounding box center [425, 325] width 212 height 24
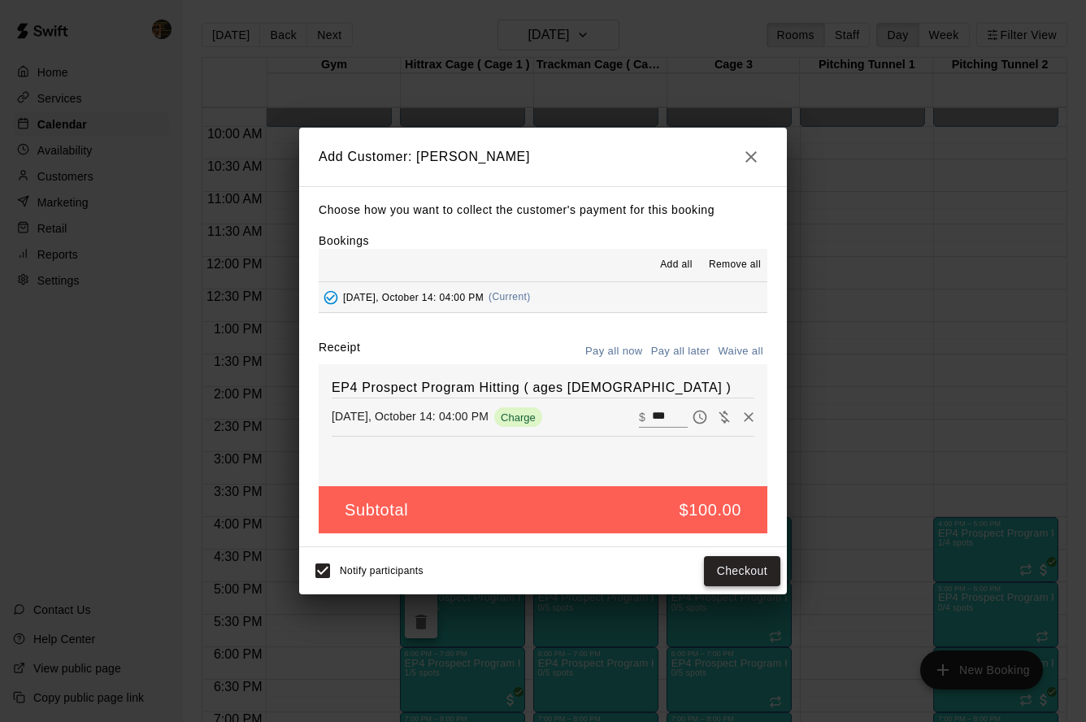
click at [717, 581] on button "Checkout" at bounding box center [742, 571] width 76 height 30
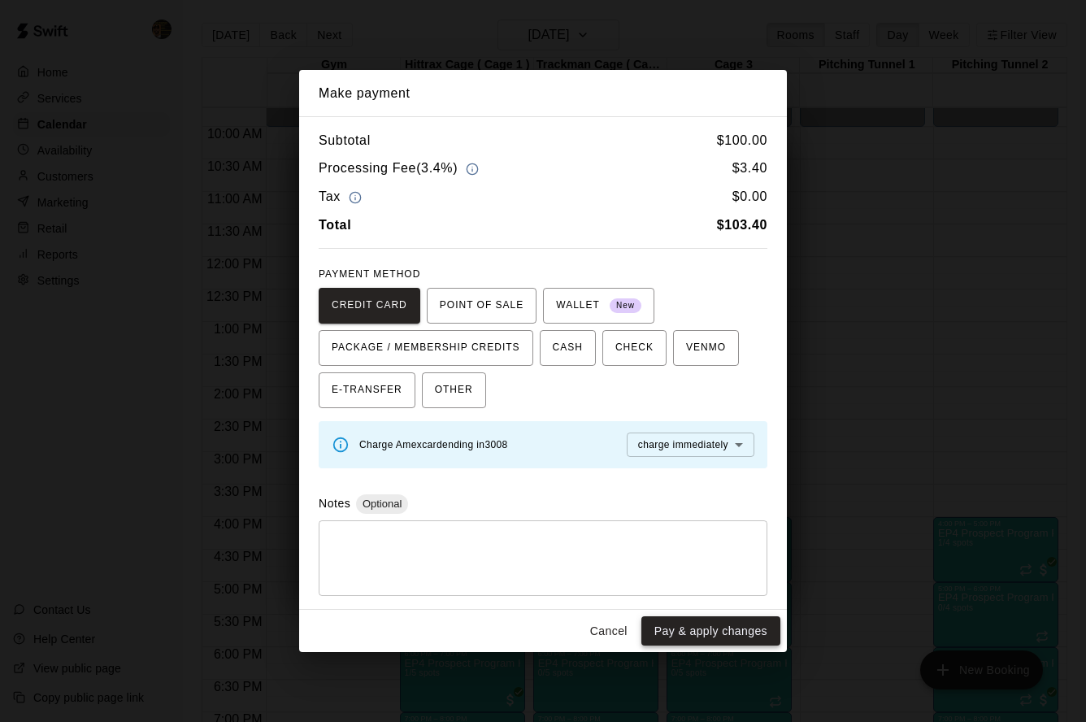
click at [679, 629] on button "Pay & apply changes" at bounding box center [710, 631] width 139 height 30
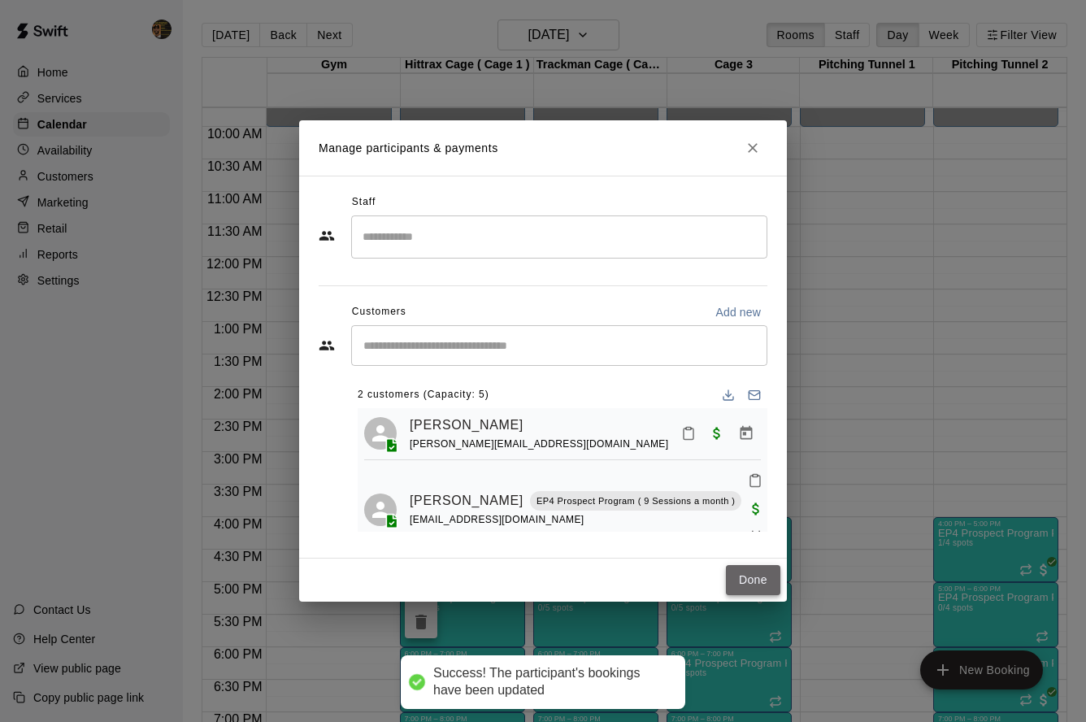
click at [731, 575] on button "Done" at bounding box center [753, 580] width 54 height 30
